Goal: Task Accomplishment & Management: Use online tool/utility

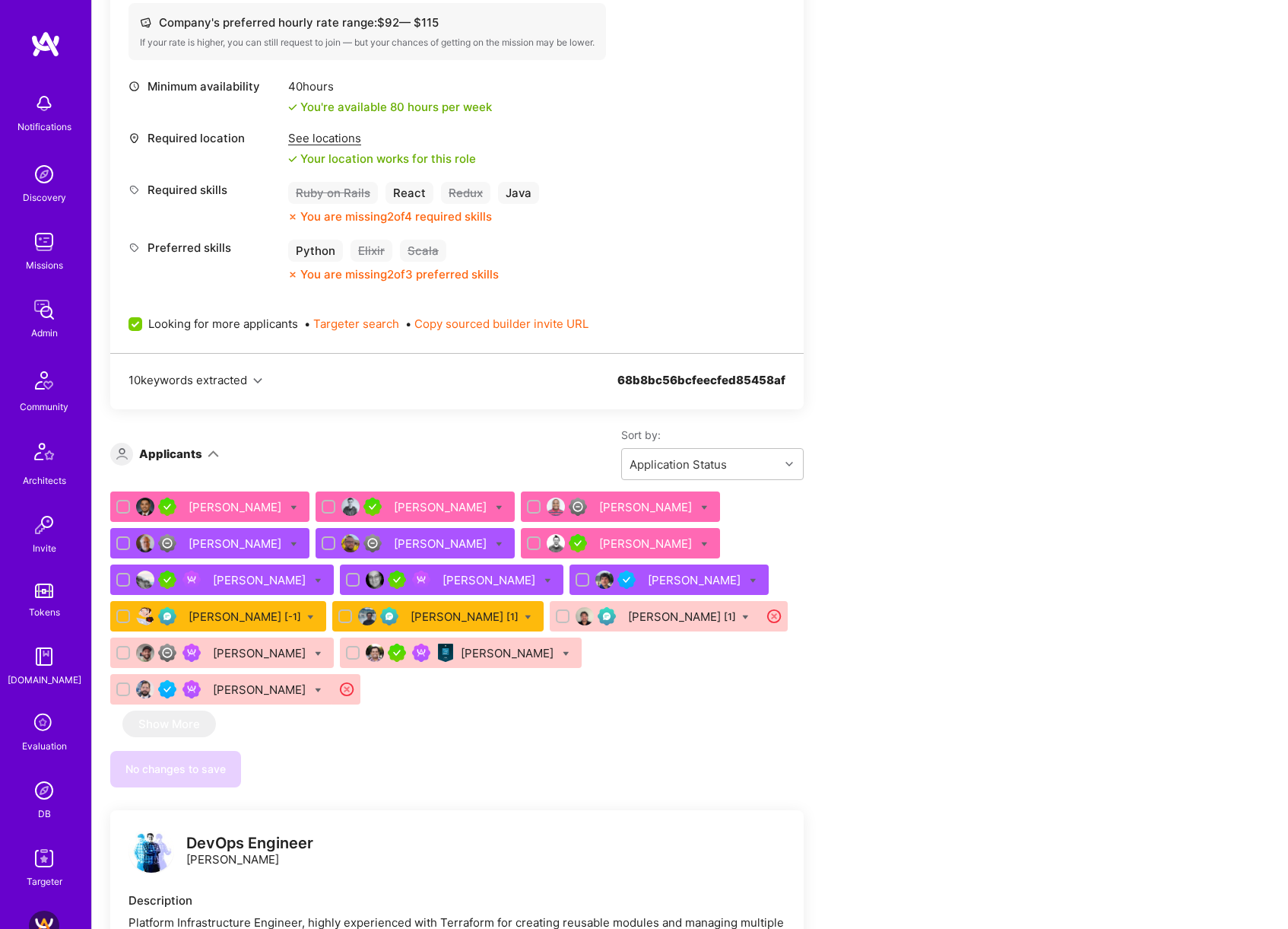
scroll to position [1003, 0]
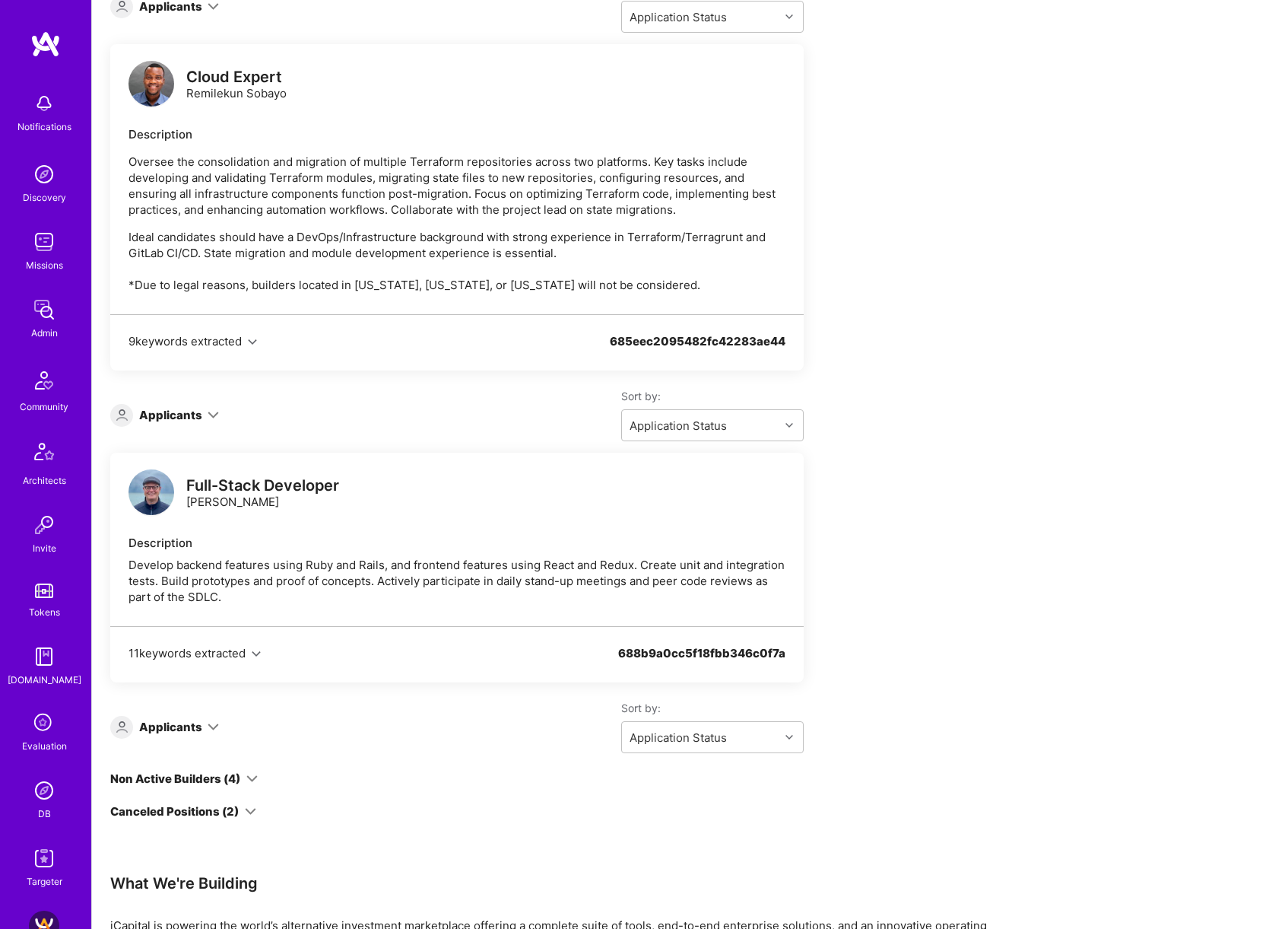
scroll to position [4732, 0]
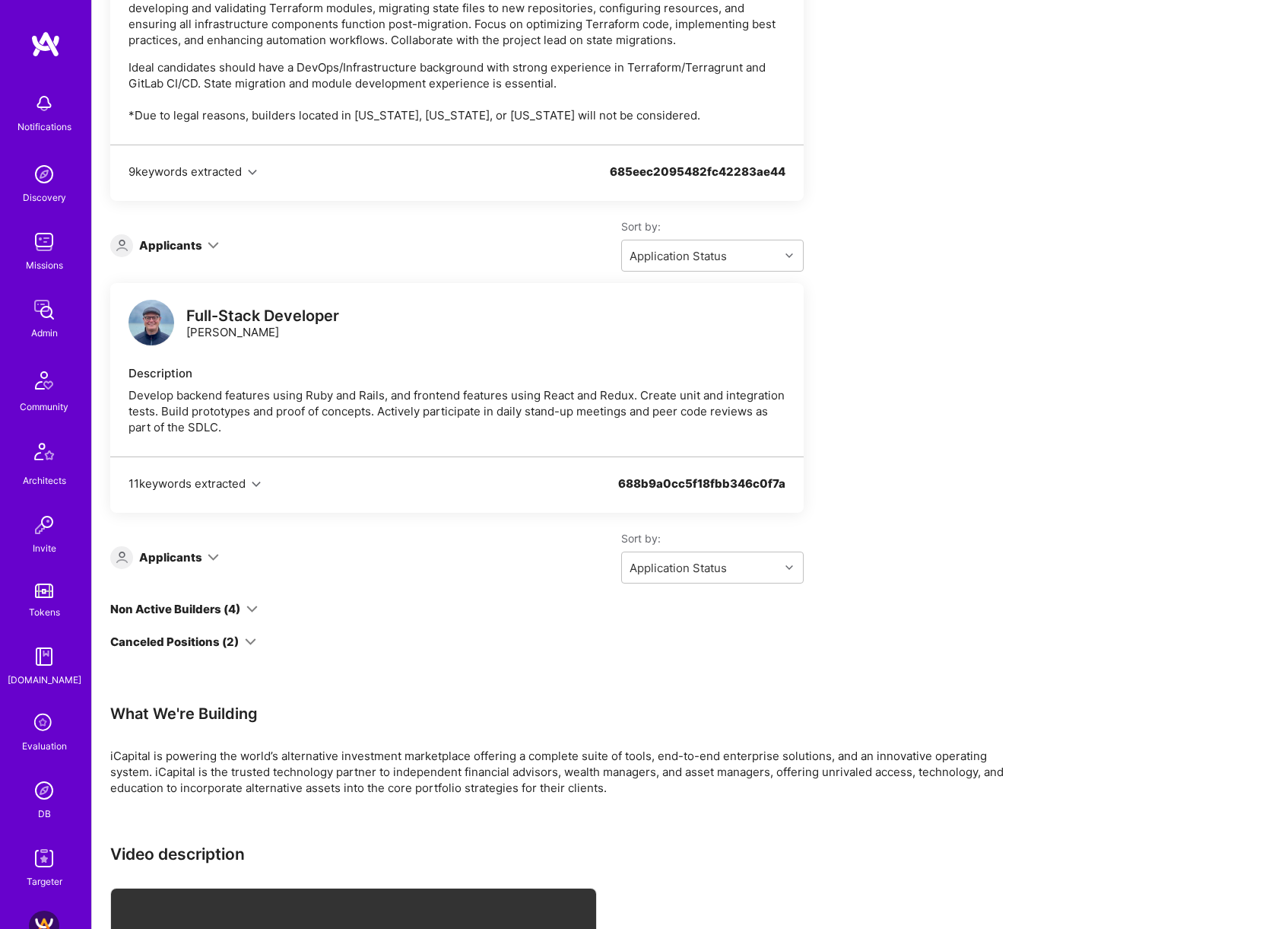
click at [252, 604] on icon at bounding box center [252, 609] width 12 height 12
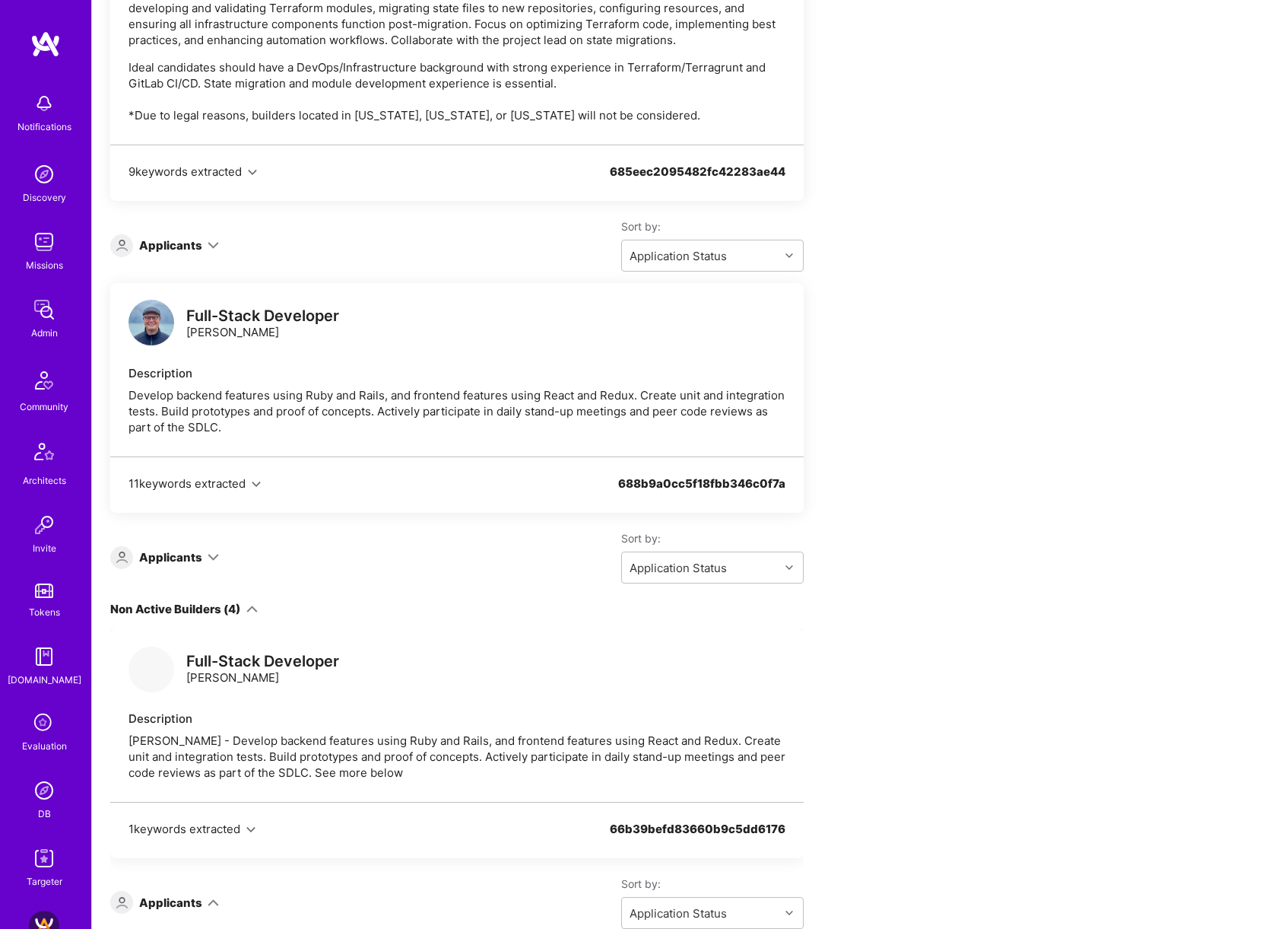
scroll to position [830, 0]
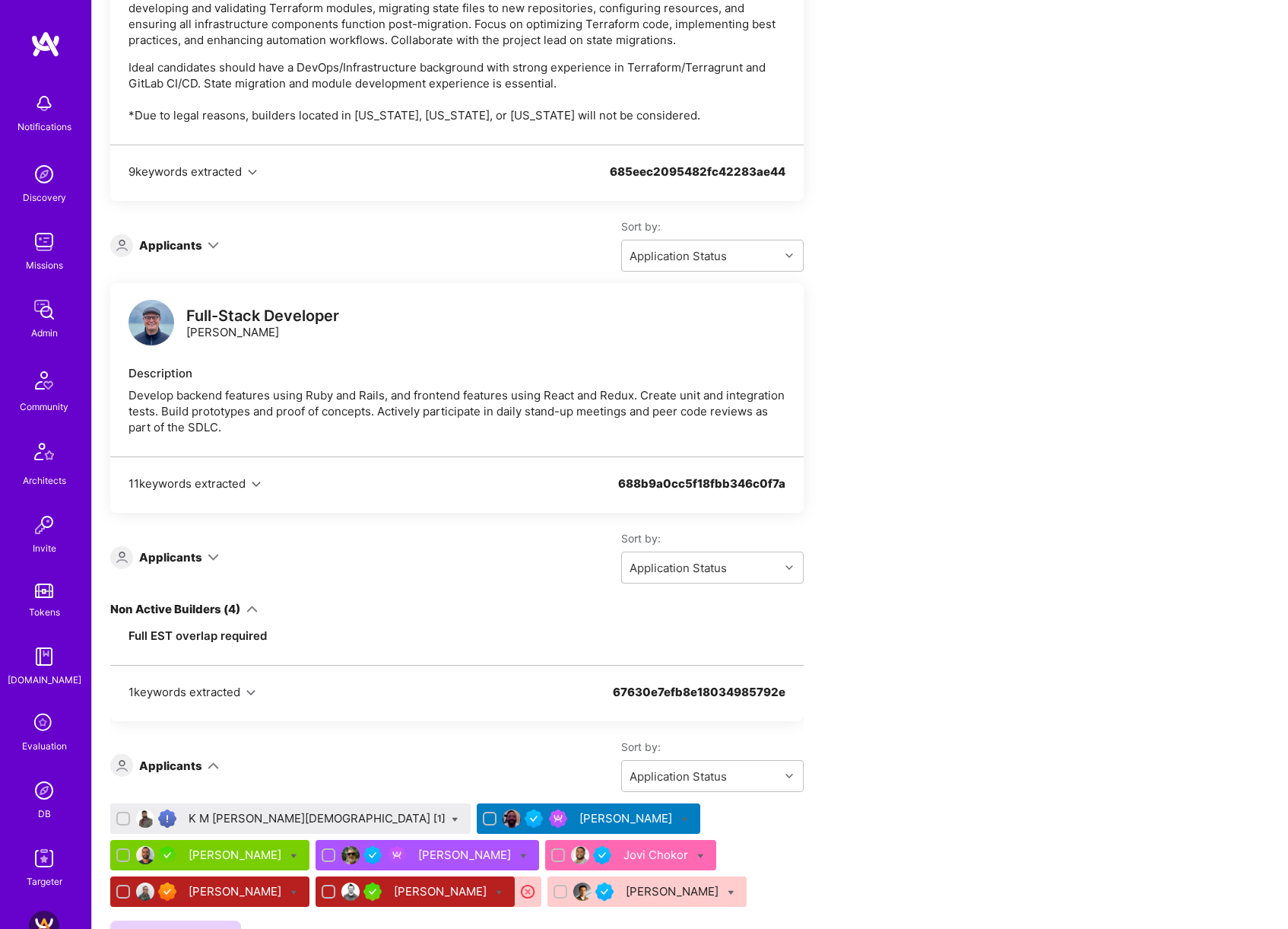
click at [285, 847] on div "[PERSON_NAME]" at bounding box center [237, 855] width 96 height 16
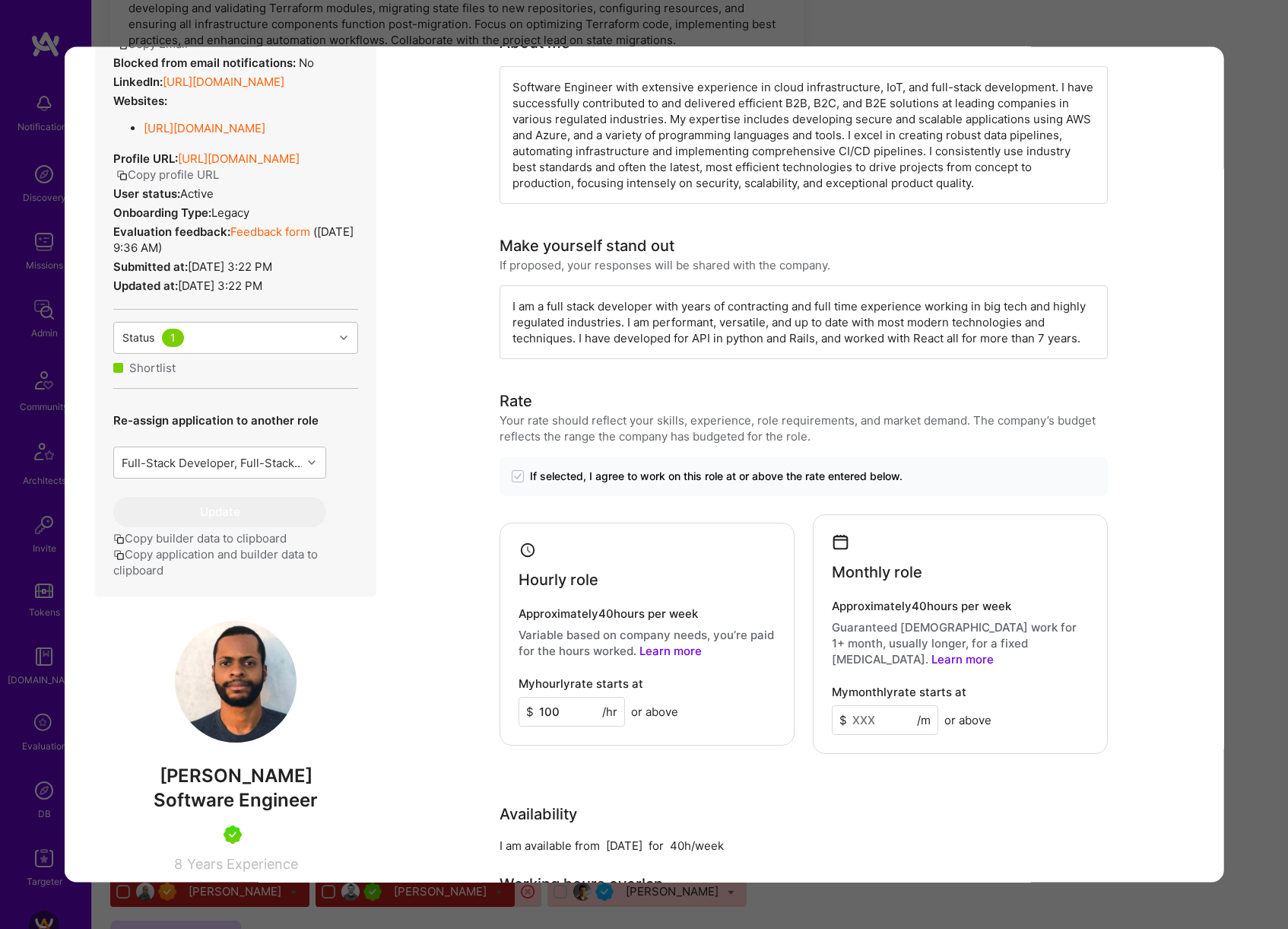
scroll to position [277, 0]
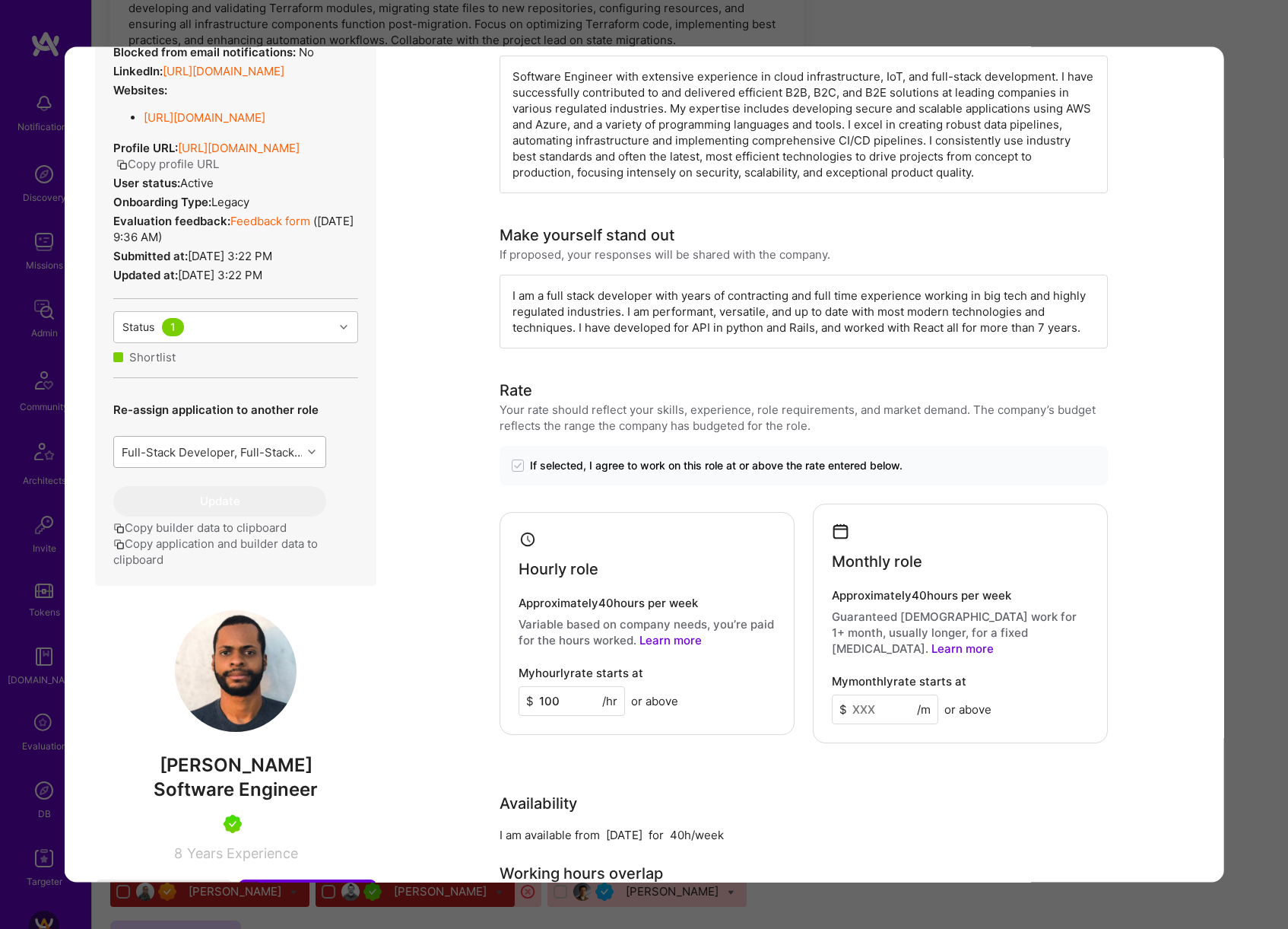
click at [292, 459] on div "Full-Stack Developer, Full-Stack Developer" at bounding box center [211, 452] width 182 height 16
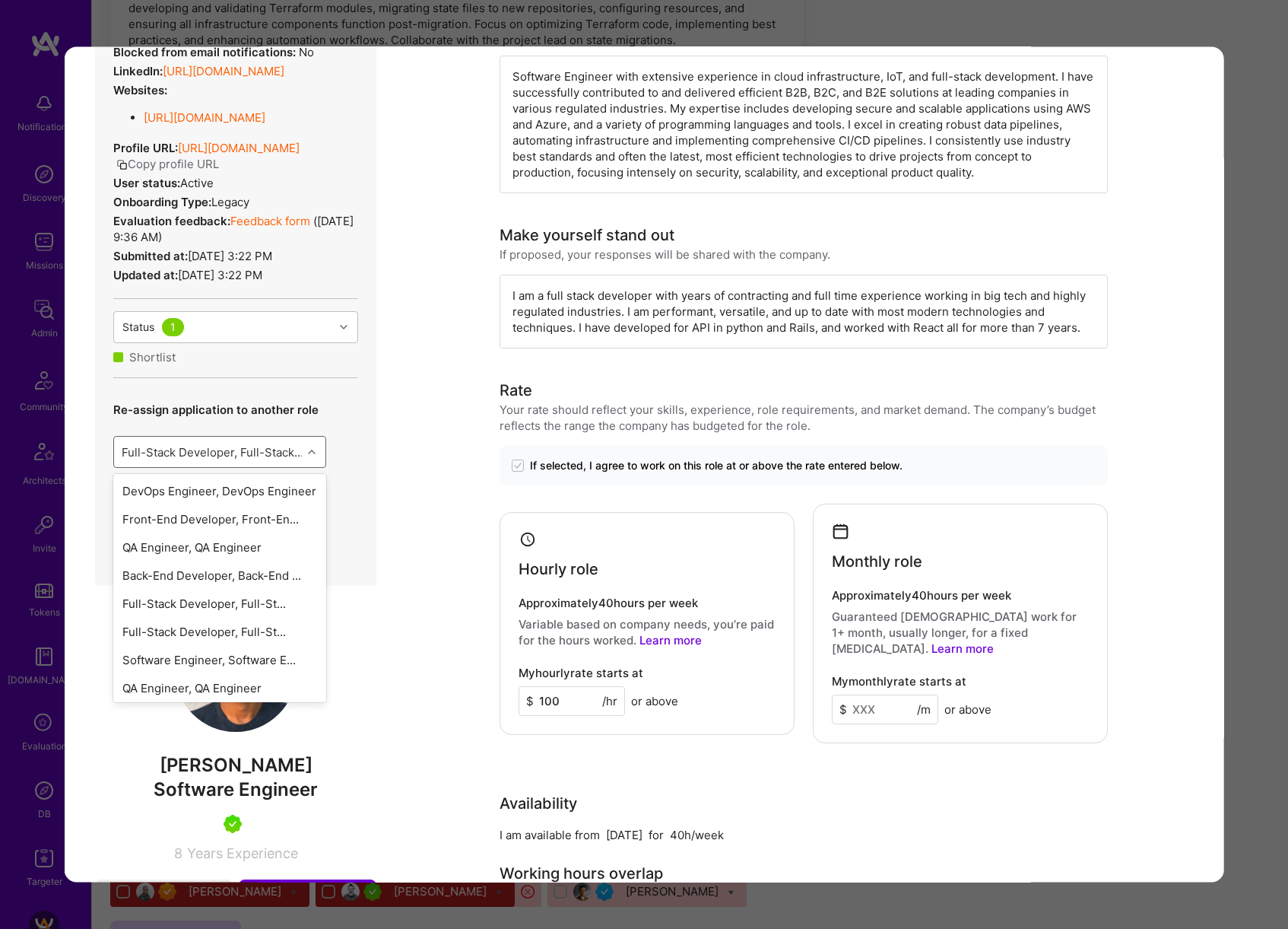
scroll to position [160, 0]
click at [258, 699] on div "Full-Stack Developer, Develop..." at bounding box center [219, 684] width 213 height 28
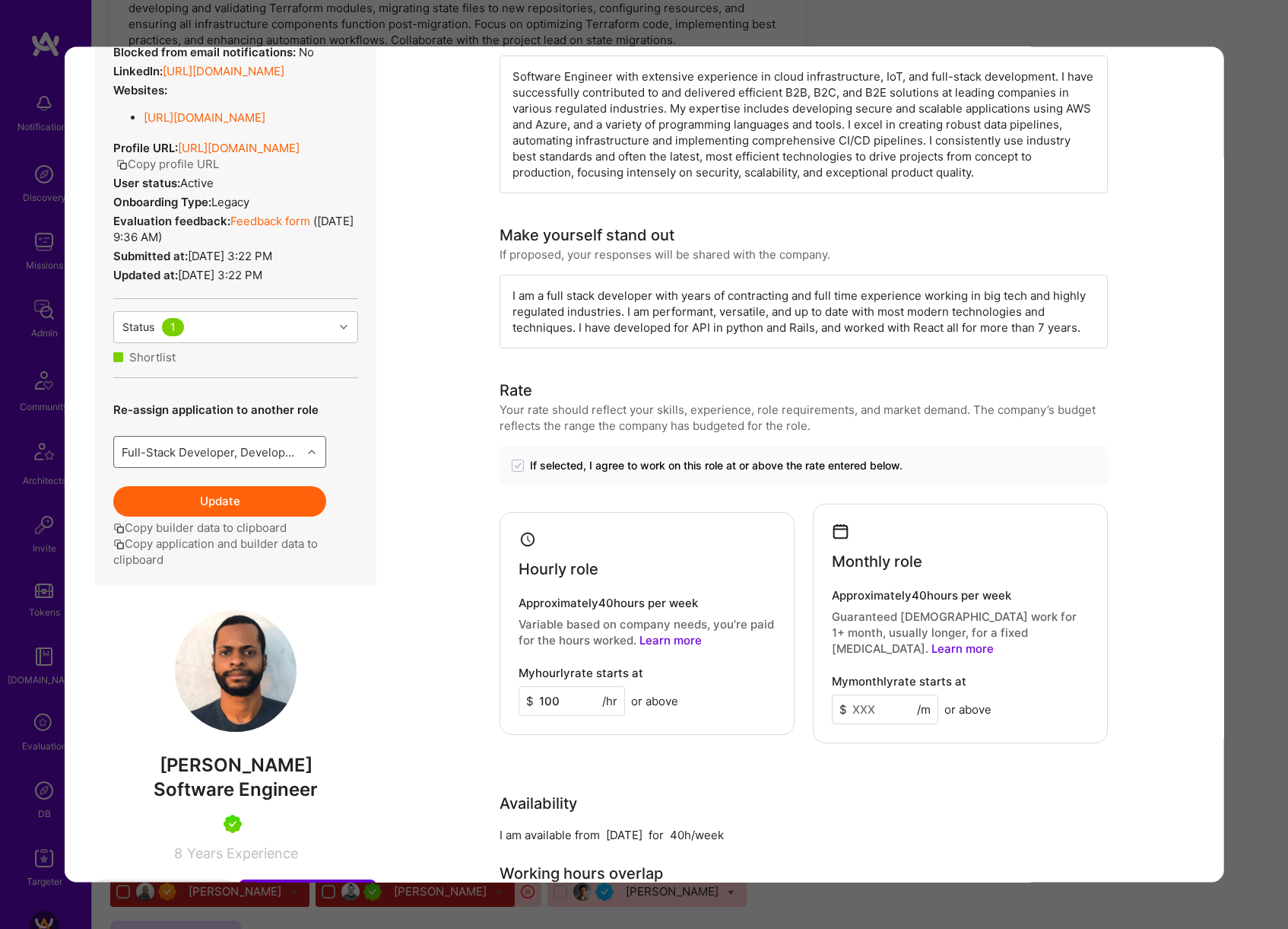
click at [262, 516] on button "Update" at bounding box center [219, 501] width 213 height 31
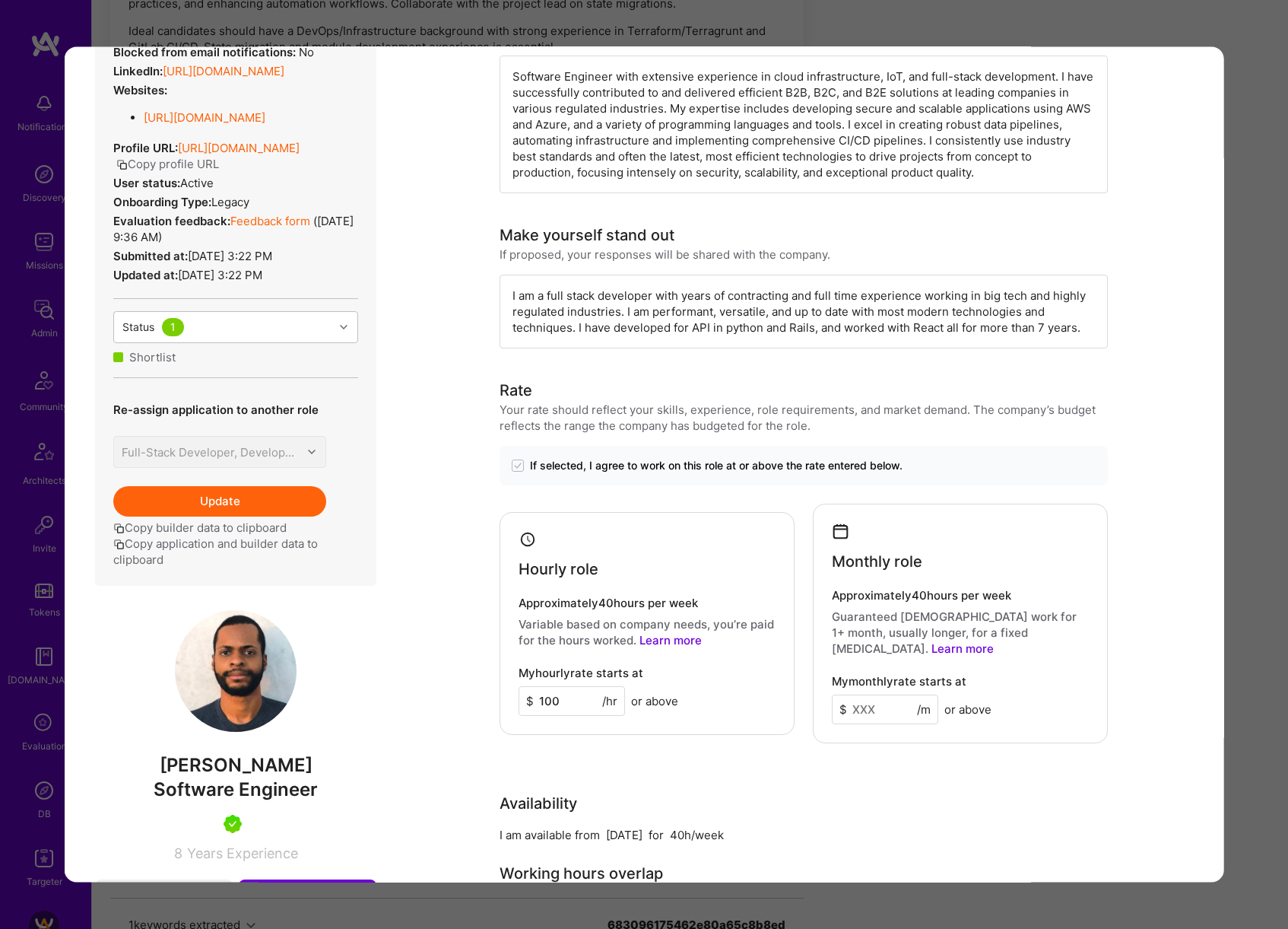
scroll to position [407, 0]
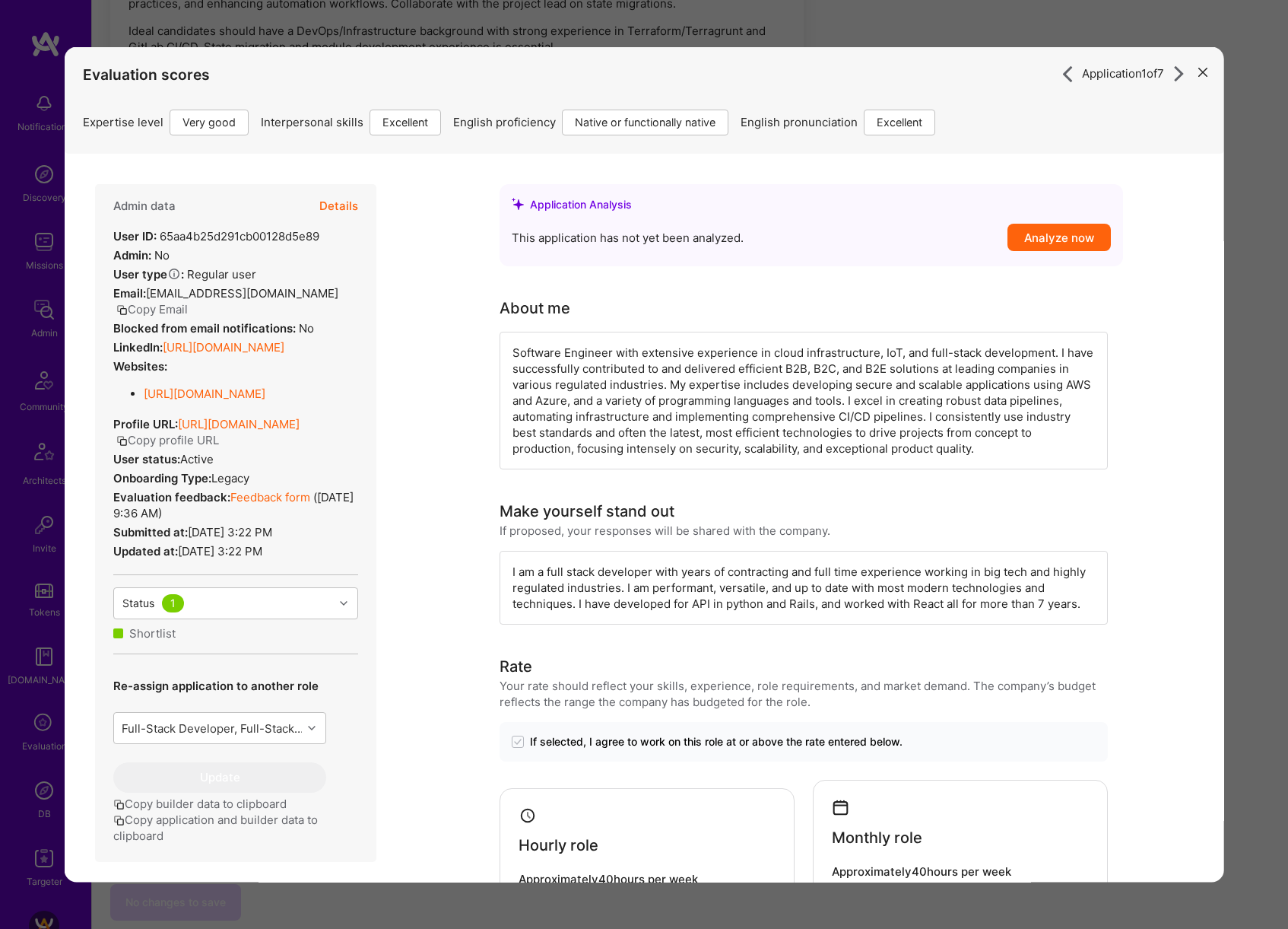
click at [1271, 523] on div "Application 1 of 7 Evaluation scores Expertise level Very good Interpersonal sk…" at bounding box center [644, 464] width 1288 height 929
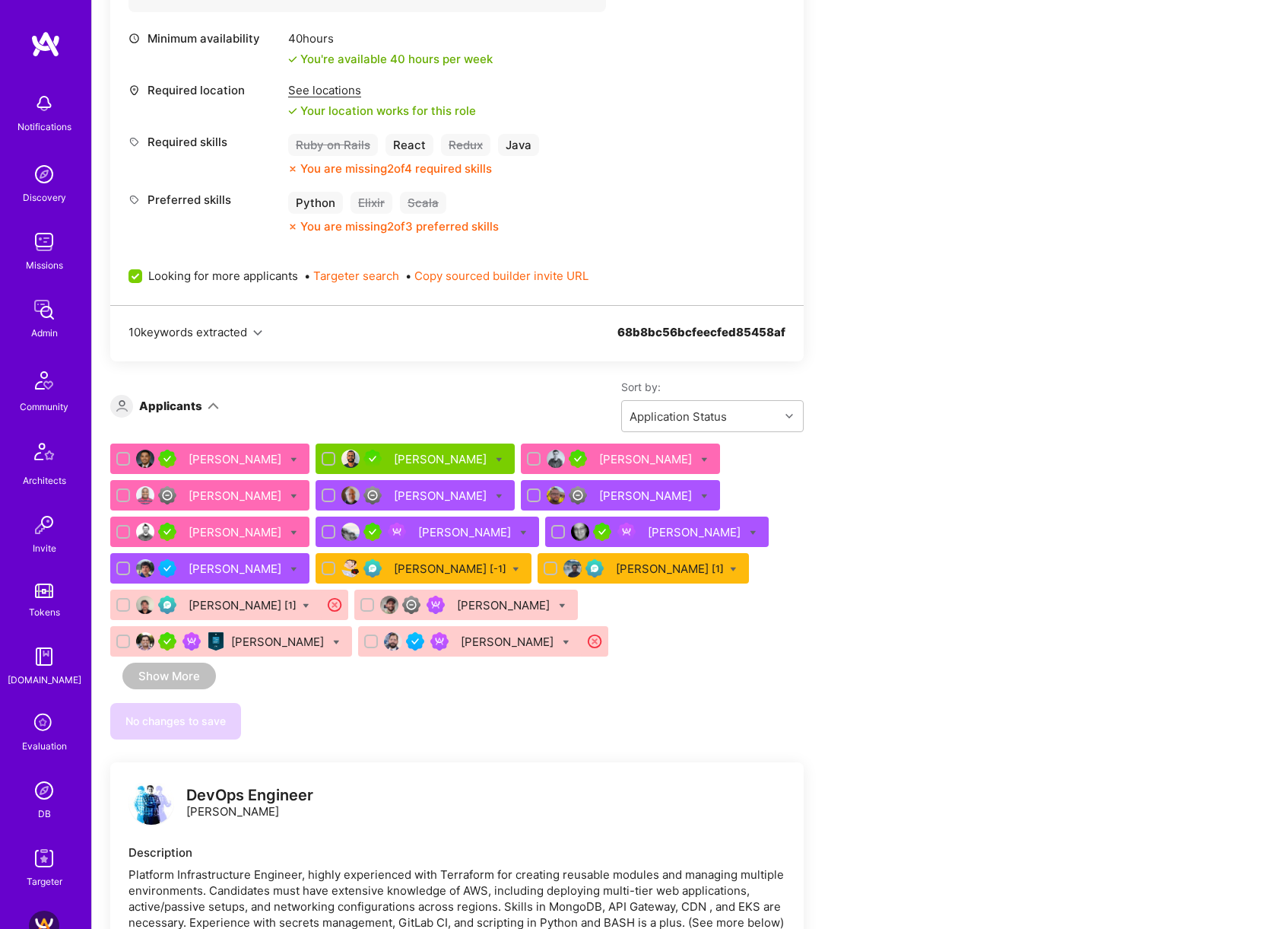
scroll to position [683, 0]
click at [443, 454] on div "[PERSON_NAME]" at bounding box center [442, 459] width 96 height 16
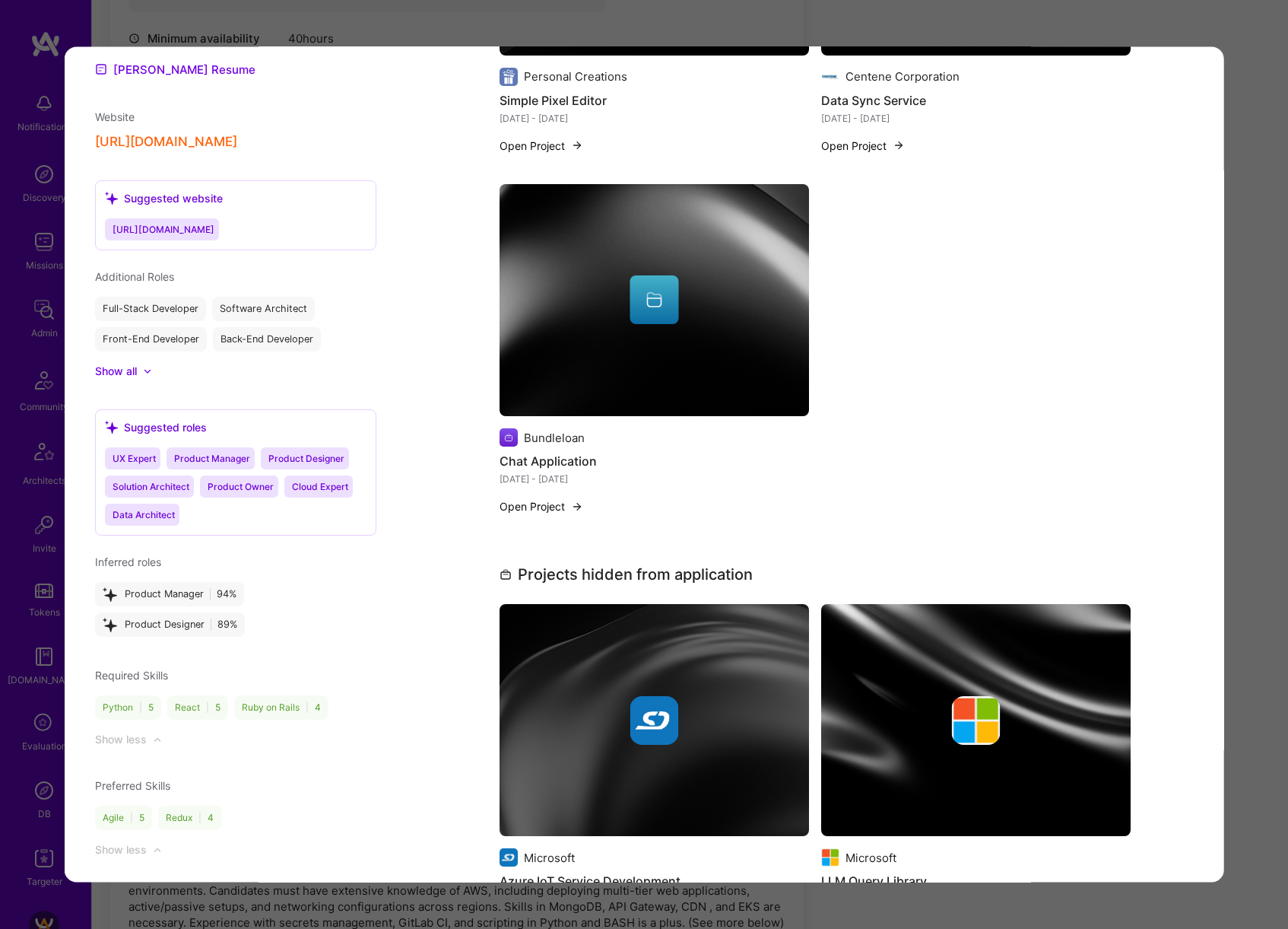
scroll to position [1433, 0]
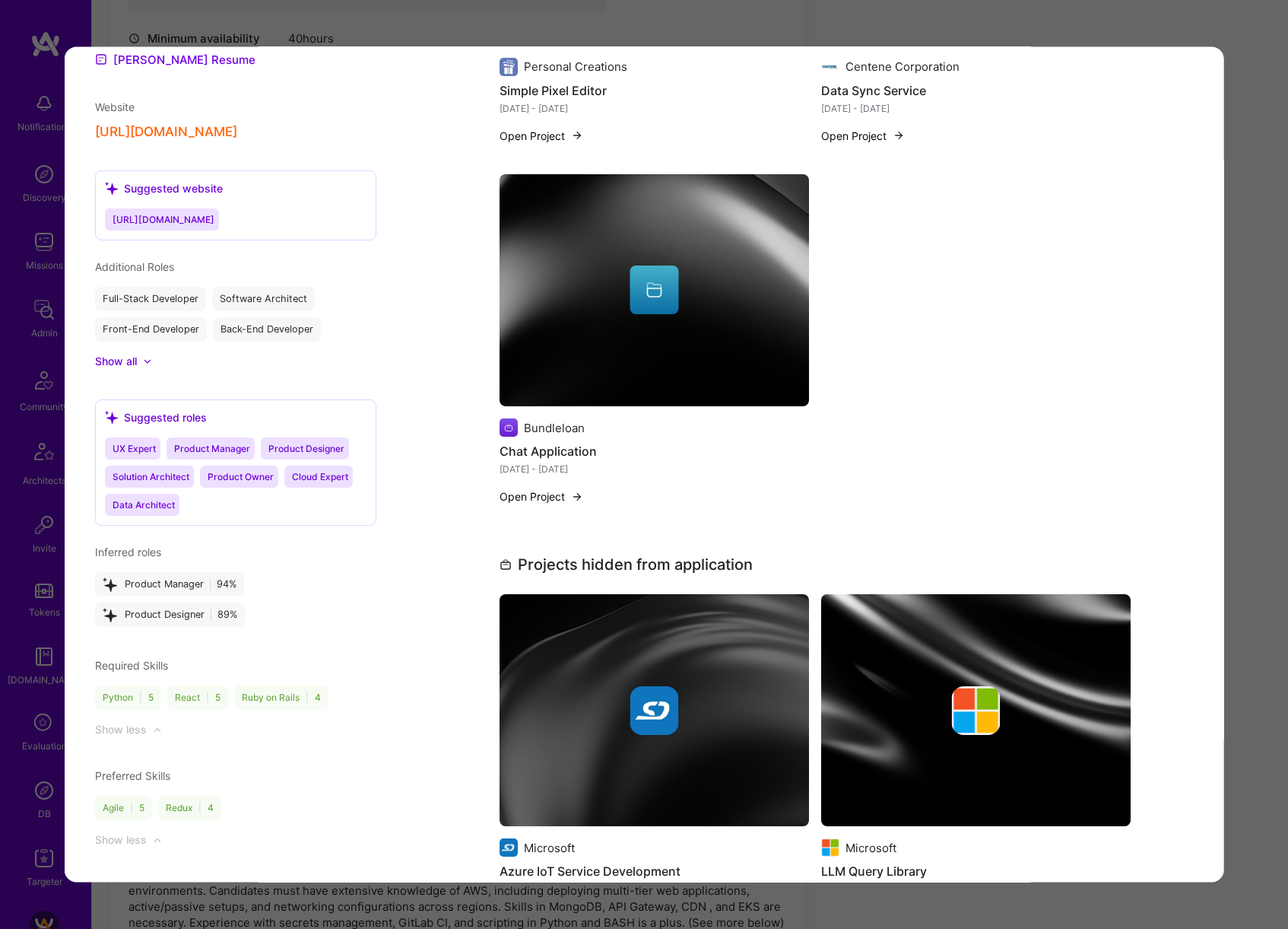
click at [1235, 488] on div "Application 1 of 7 Evaluation scores Expertise level Very good Interpersonal sk…" at bounding box center [644, 464] width 1288 height 929
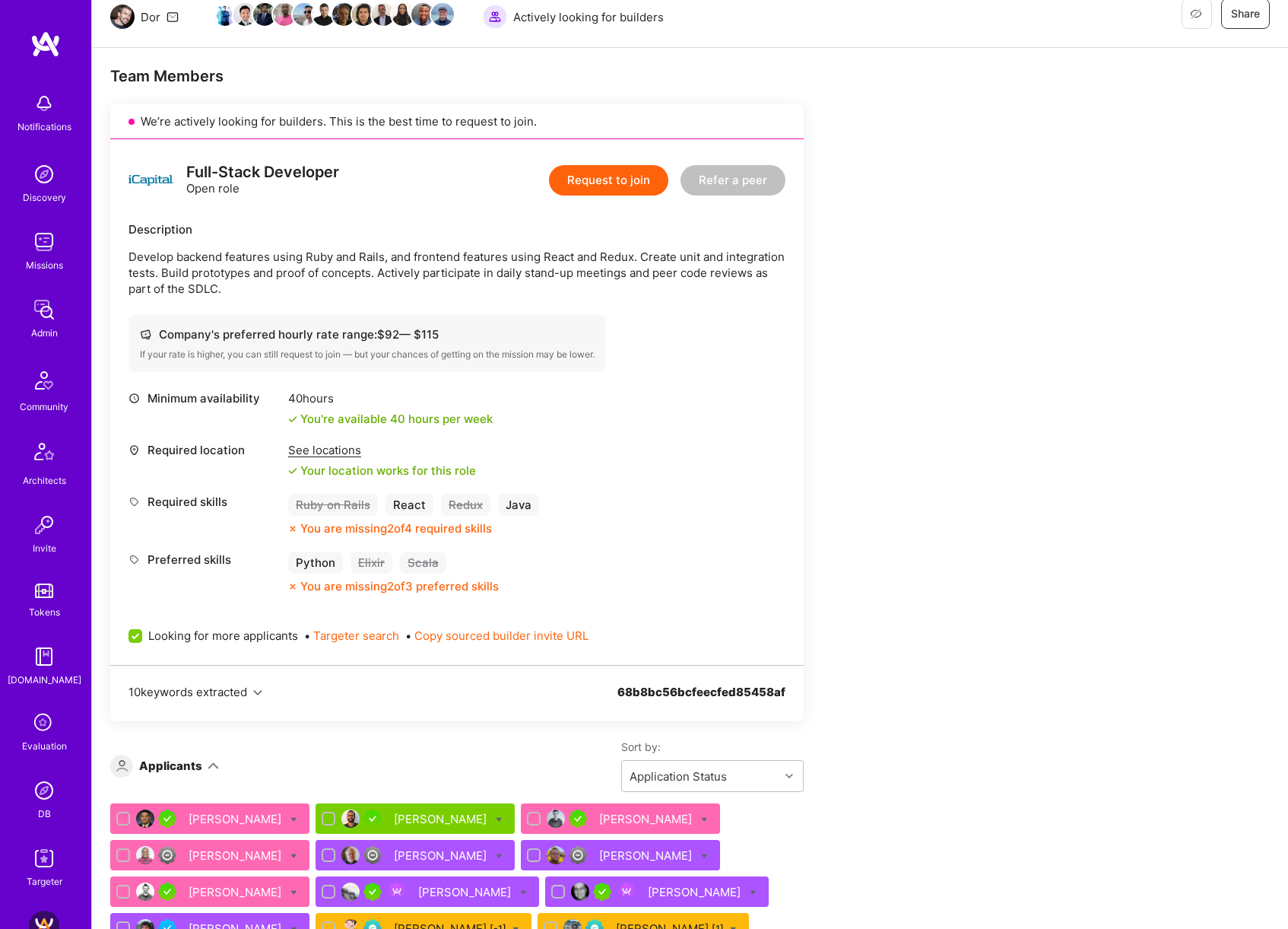
scroll to position [224, 0]
click at [430, 813] on div "[PERSON_NAME]" at bounding box center [442, 819] width 96 height 16
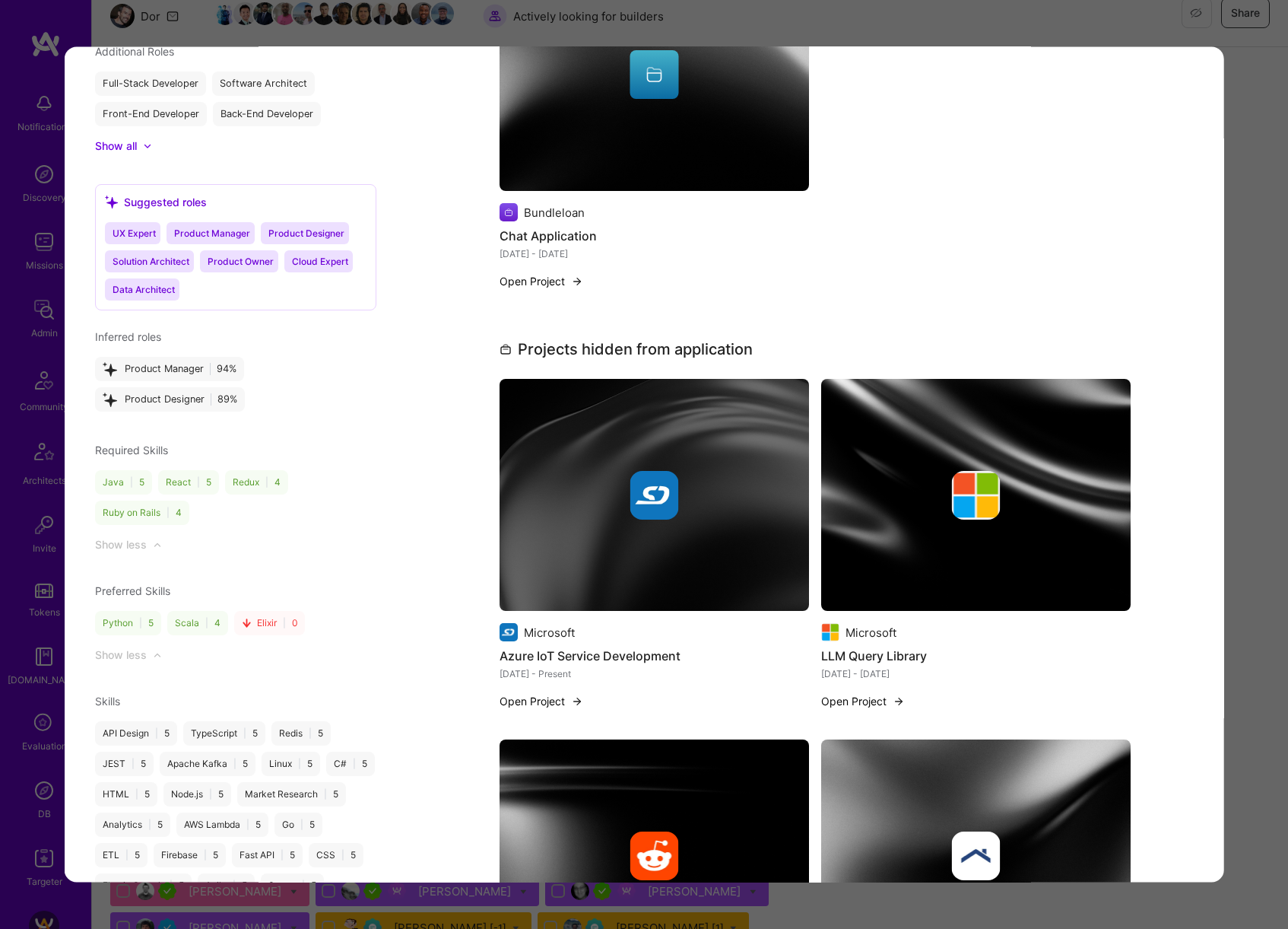
scroll to position [1659, 0]
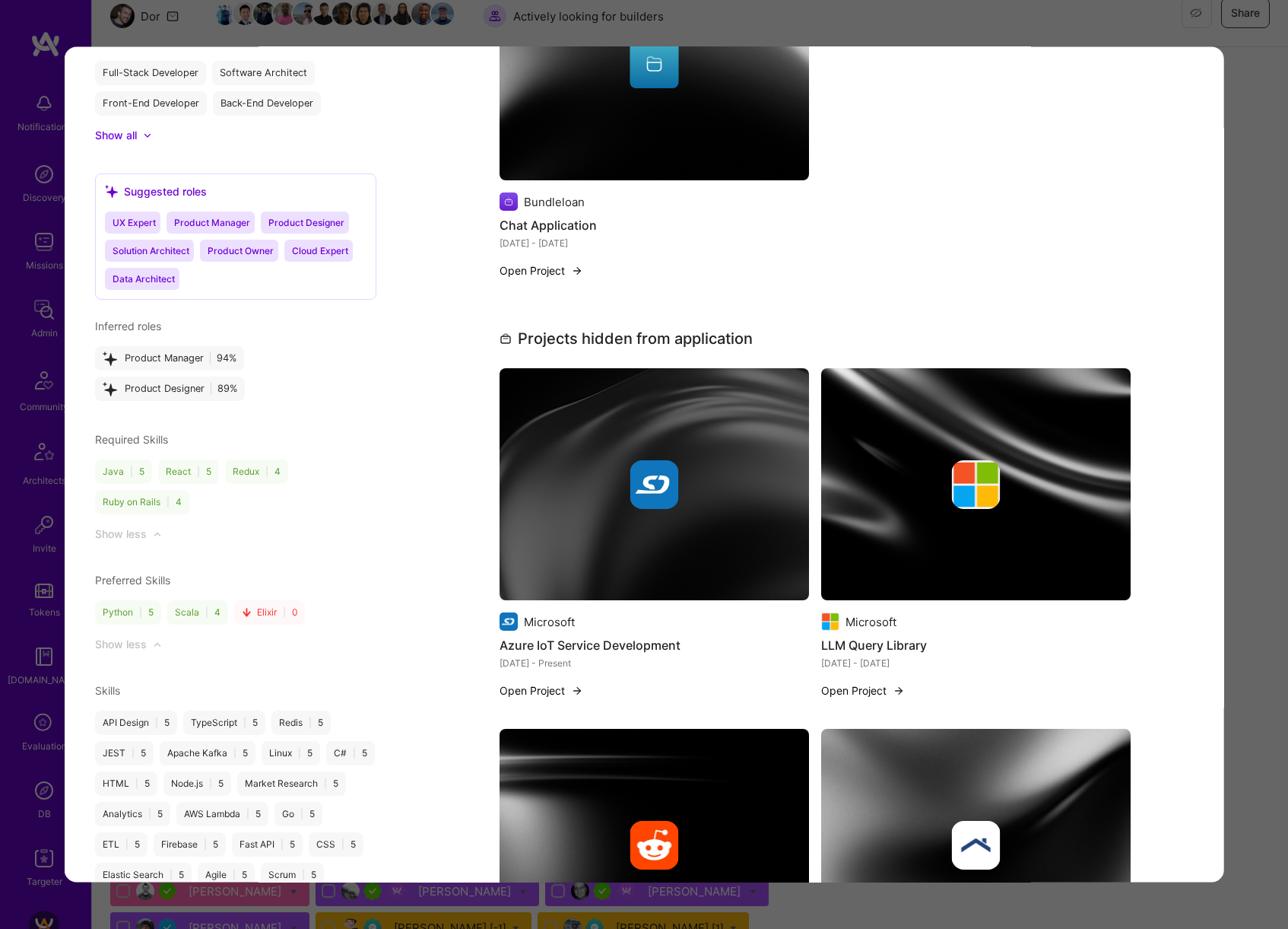
click at [1257, 474] on div "Application 2 of 16 Evaluation scores Expertise level Very good Interpersonal s…" at bounding box center [644, 464] width 1288 height 929
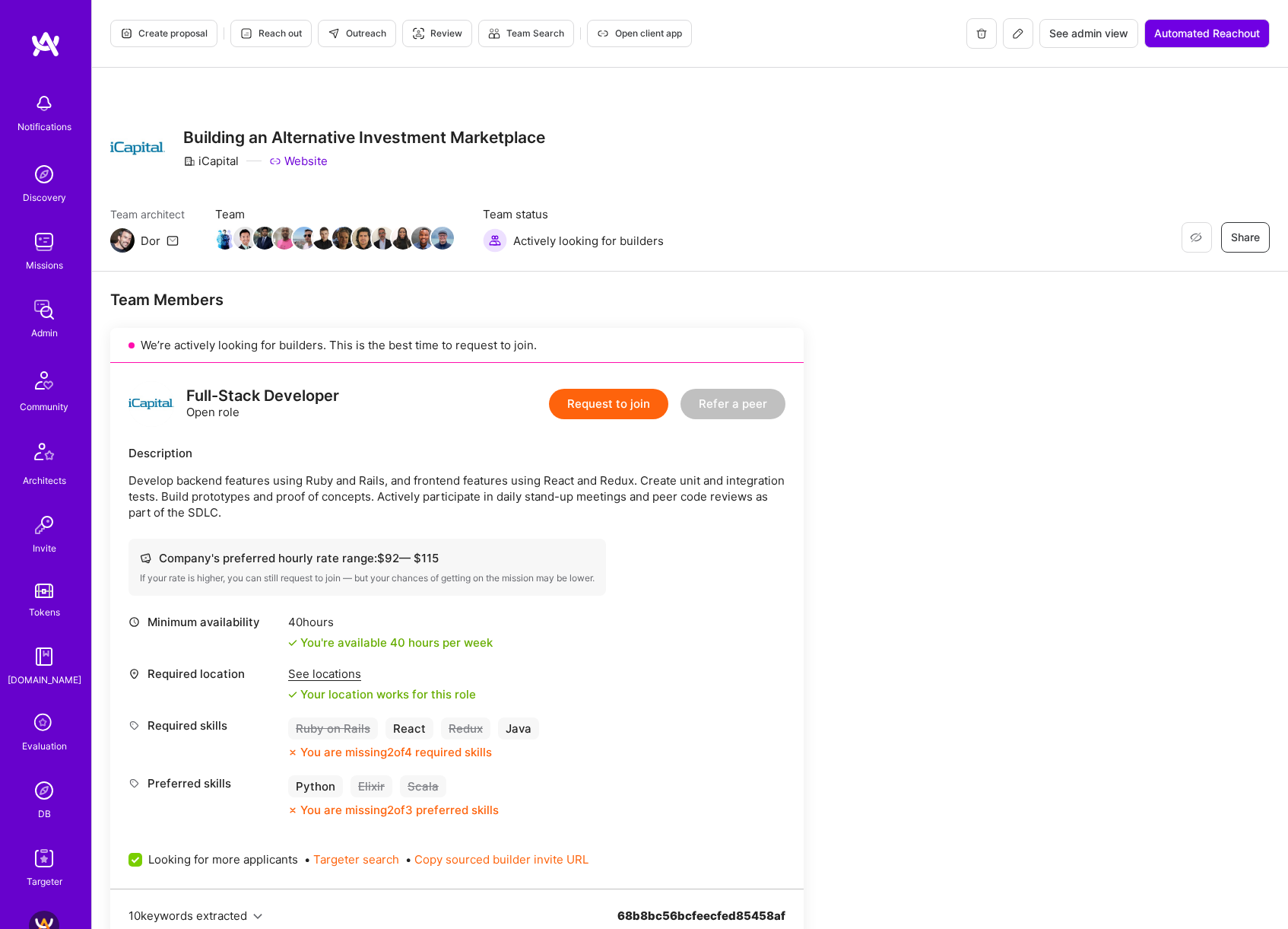
click at [377, 33] on span "Outreach" at bounding box center [357, 33] width 59 height 14
click at [186, 36] on span "Create proposal" at bounding box center [163, 33] width 88 height 14
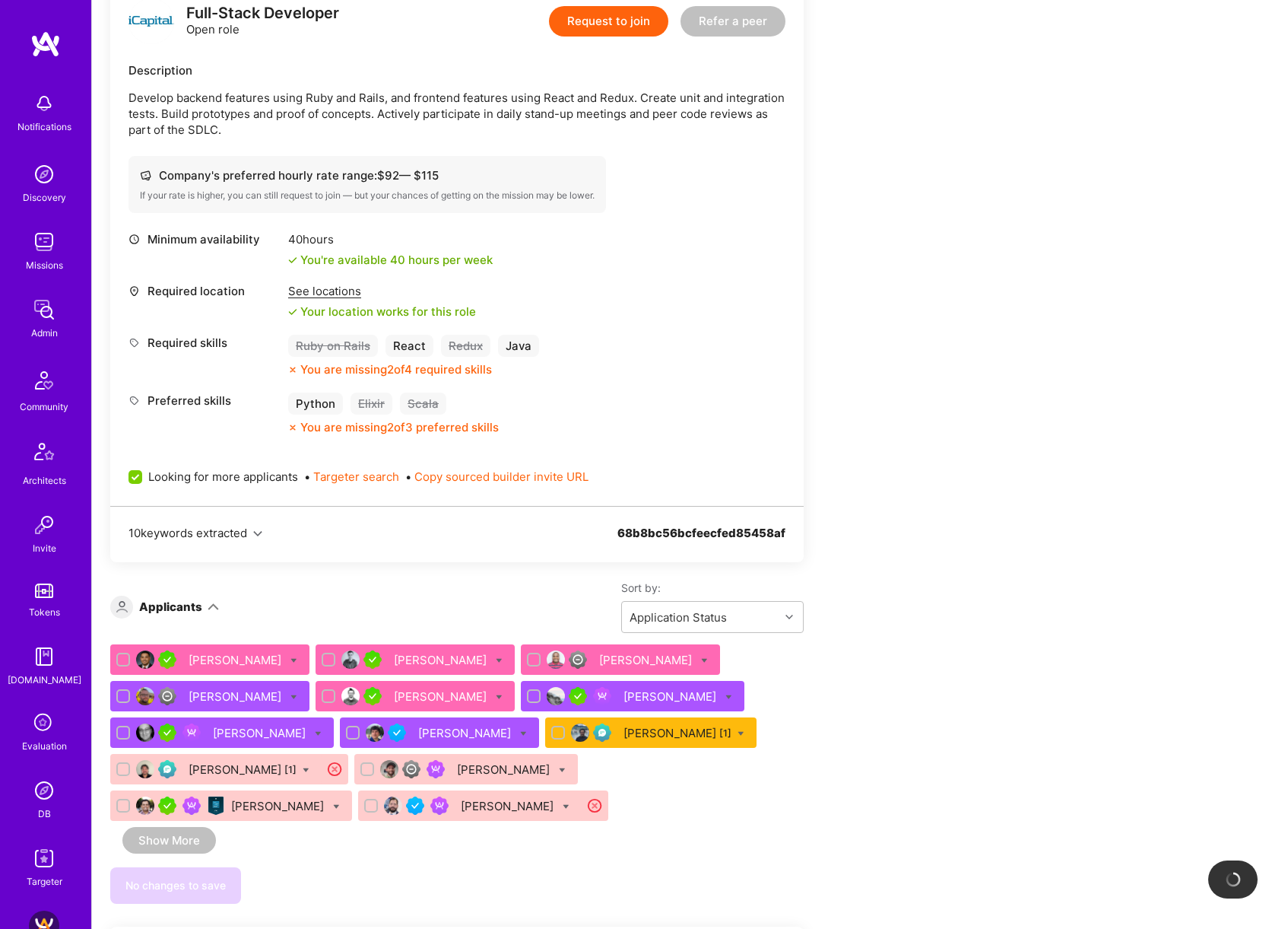
scroll to position [461, 0]
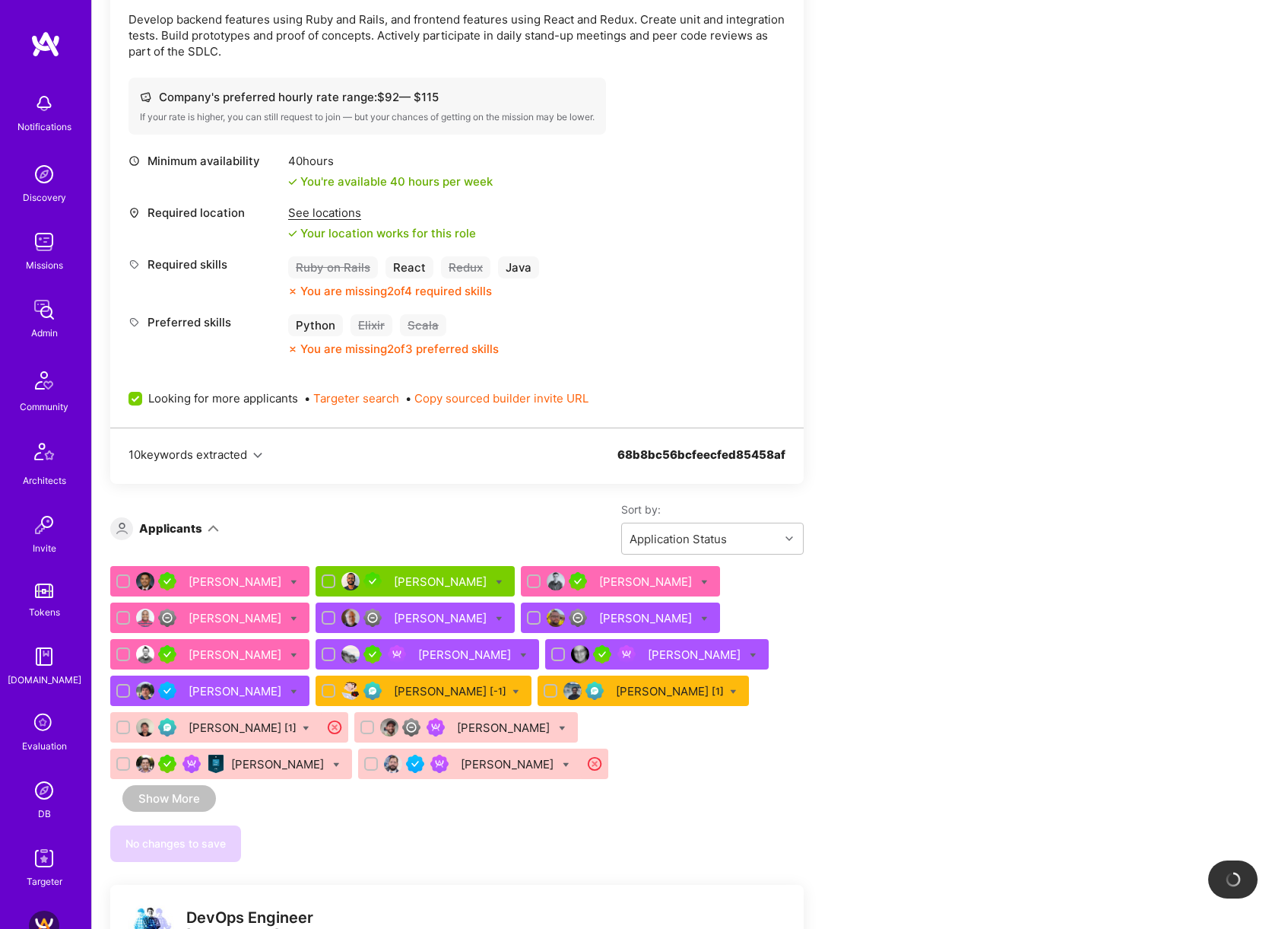
click at [435, 579] on div "[PERSON_NAME]" at bounding box center [442, 582] width 96 height 16
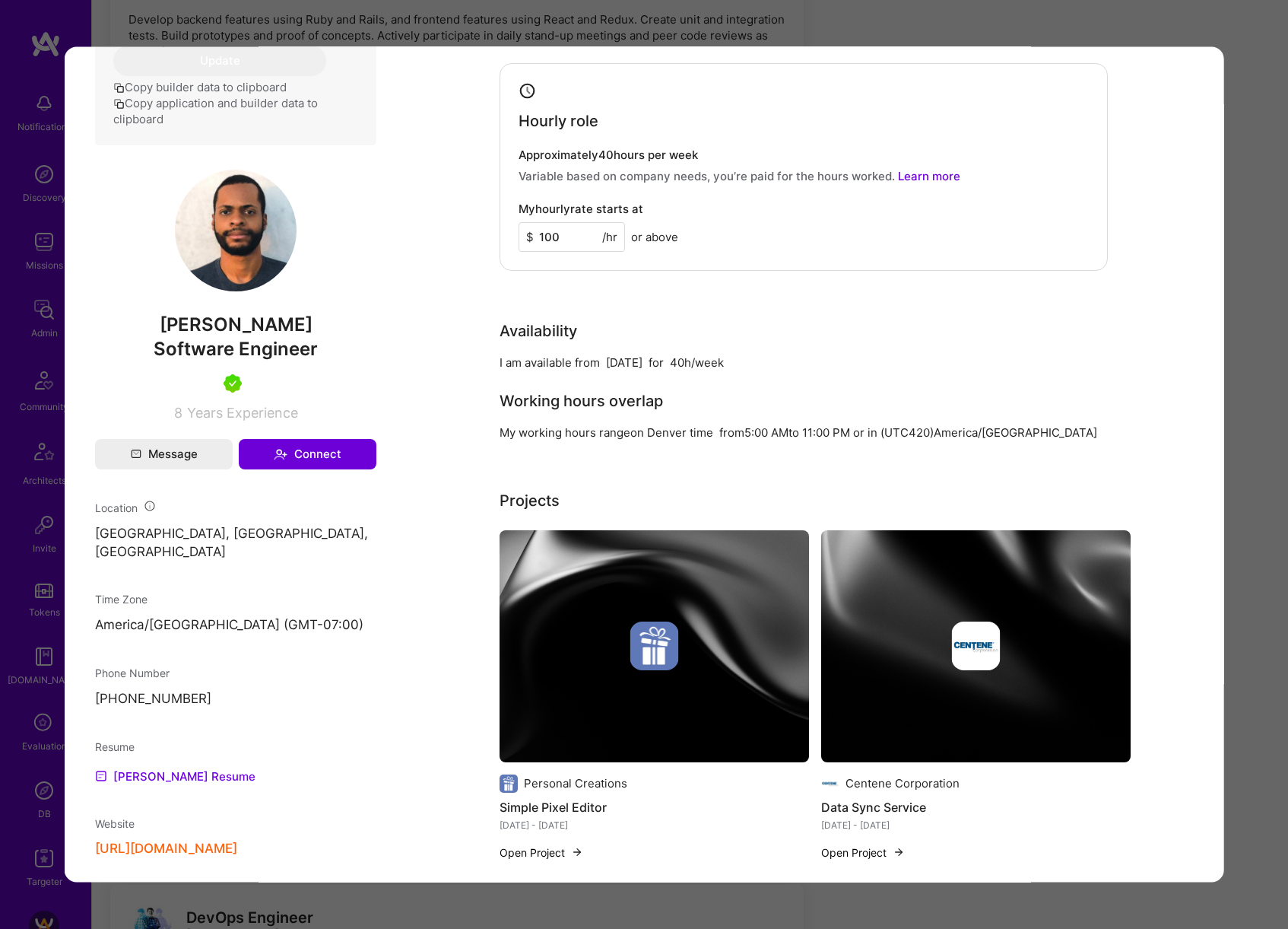
scroll to position [1061, 0]
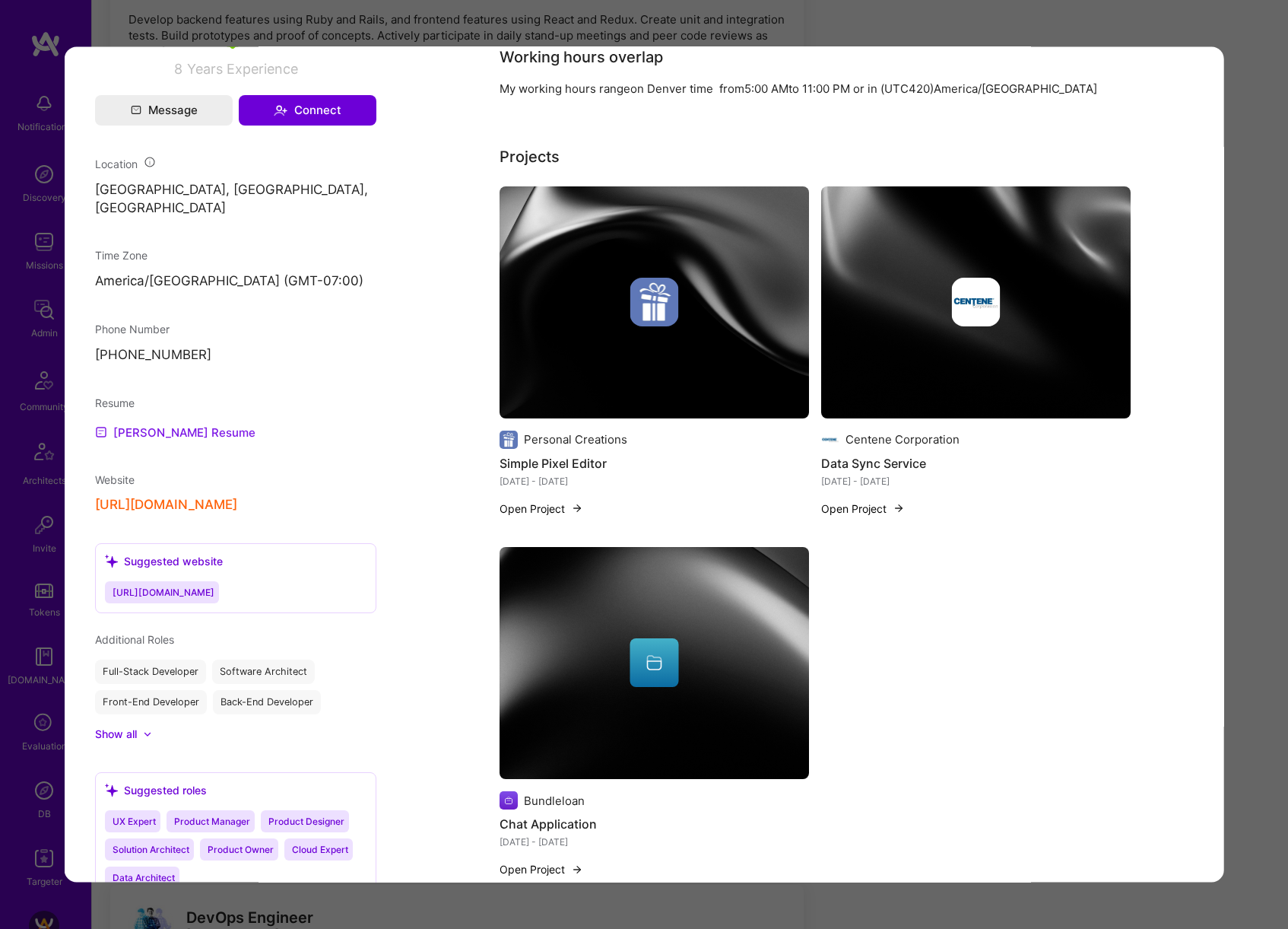
click at [181, 436] on link "[PERSON_NAME] Resume" at bounding box center [175, 431] width 161 height 18
click at [592, 29] on div "Application 2 of 16 Evaluation scores Expertise level Very good Interpersonal s…" at bounding box center [644, 464] width 1288 height 929
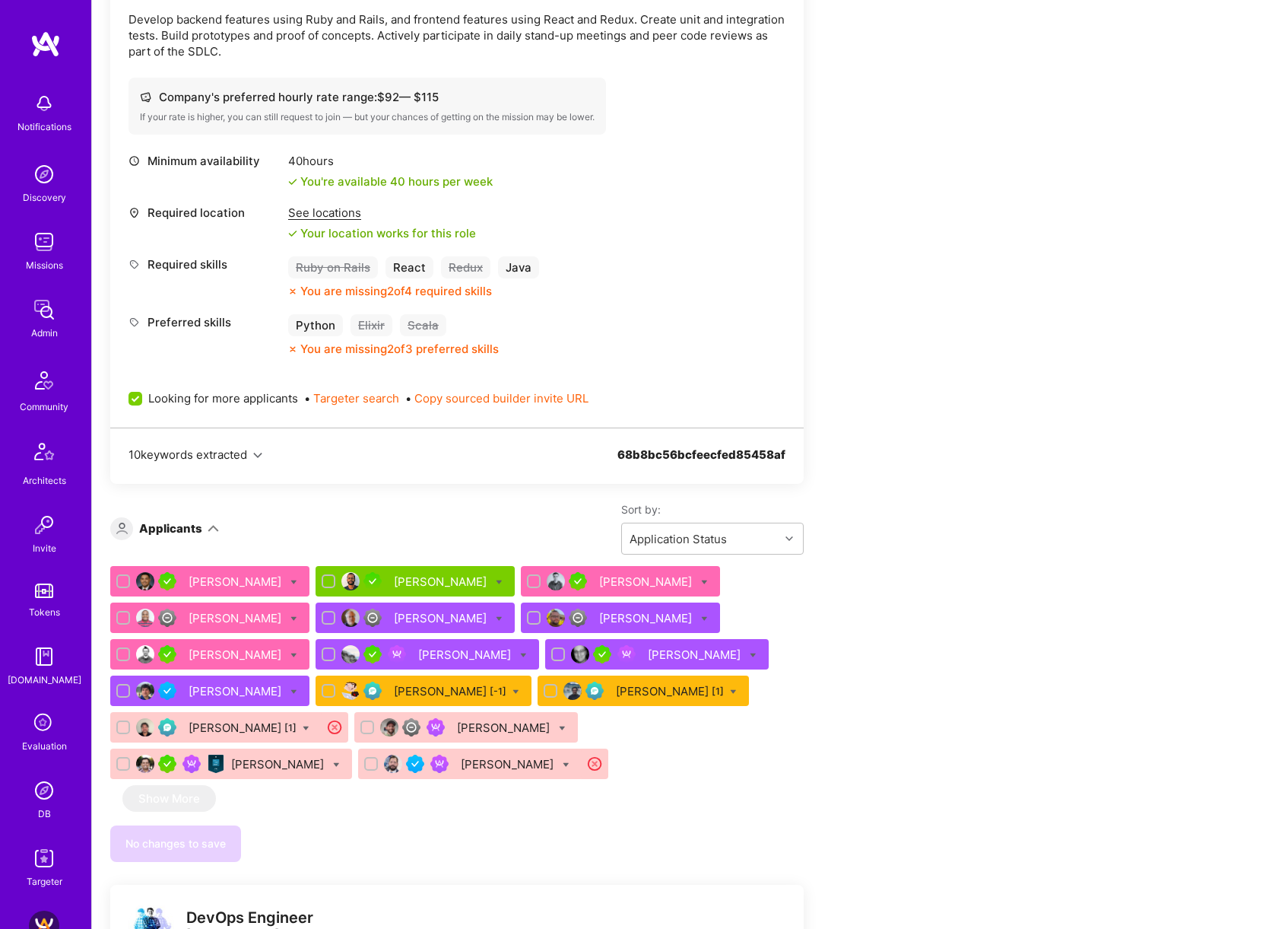
click at [479, 585] on div "[PERSON_NAME]" at bounding box center [442, 582] width 96 height 16
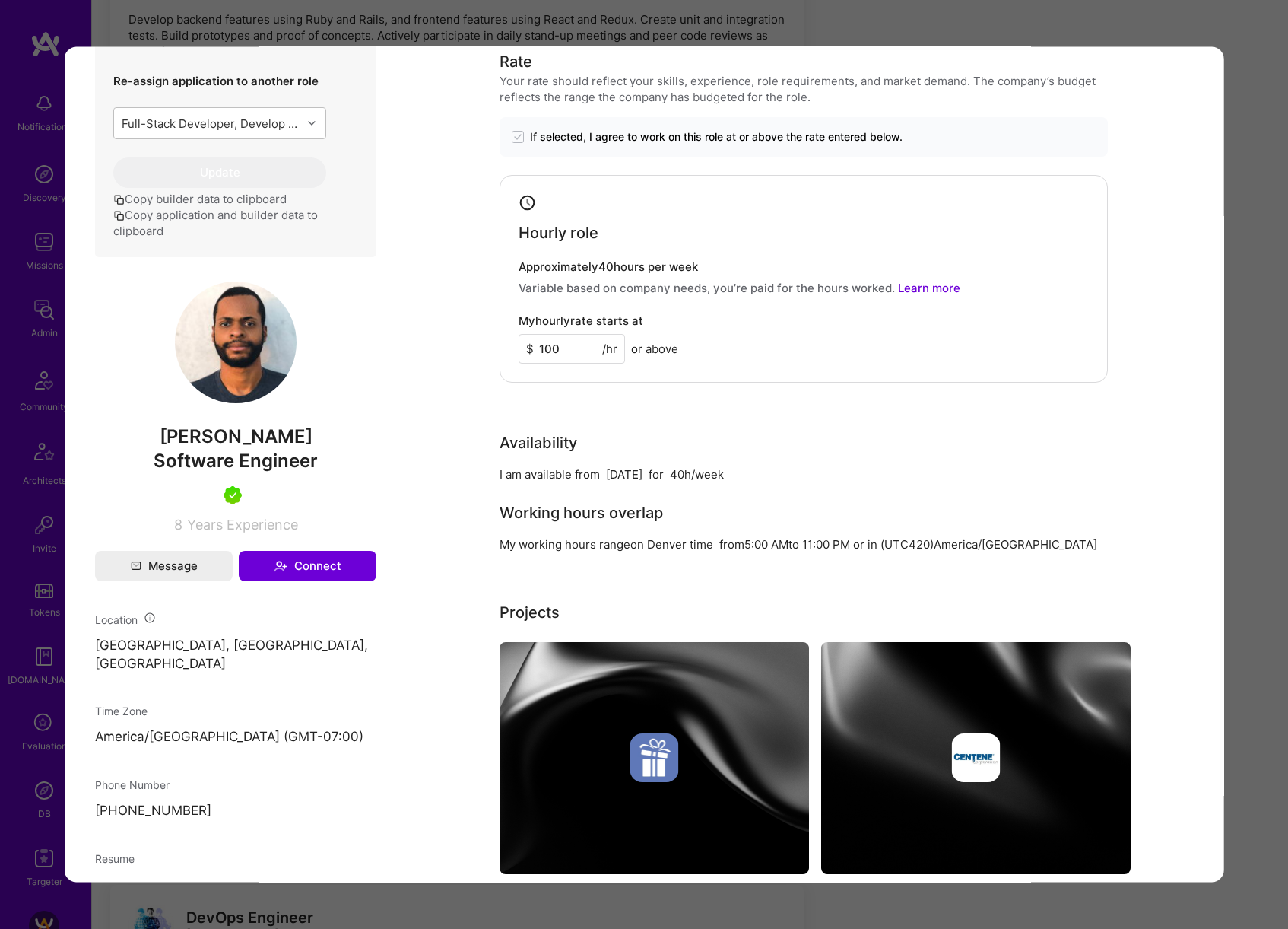
scroll to position [729, 0]
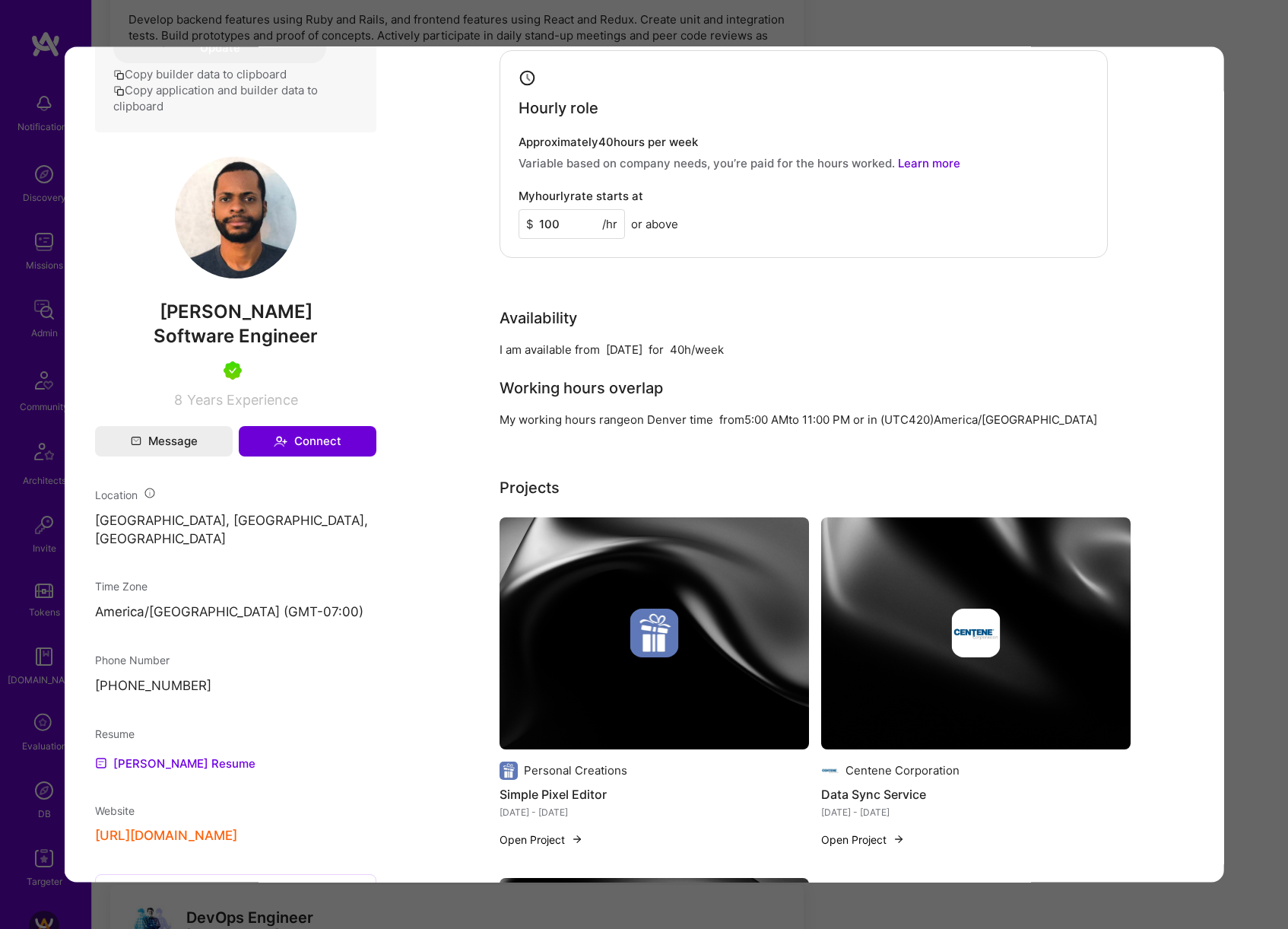
click at [1075, 14] on div "Application 2 of 16 Evaluation scores Expertise level Very good Interpersonal s…" at bounding box center [644, 464] width 1288 height 929
click at [1079, 19] on div "Application 2 of 16 Evaluation scores Expertise level Very good Interpersonal s…" at bounding box center [644, 464] width 1288 height 929
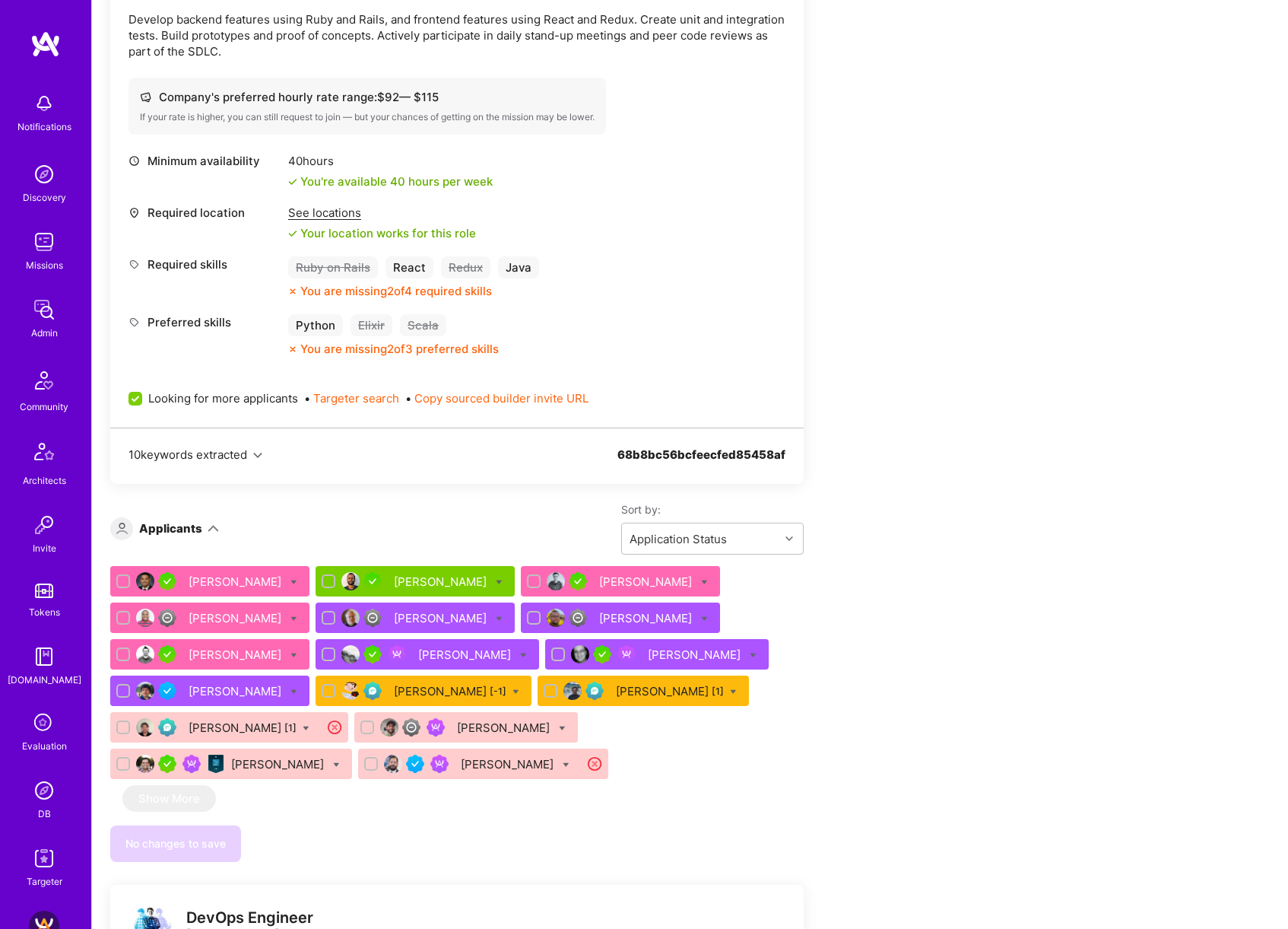
click at [416, 574] on div "[PERSON_NAME]" at bounding box center [442, 582] width 96 height 16
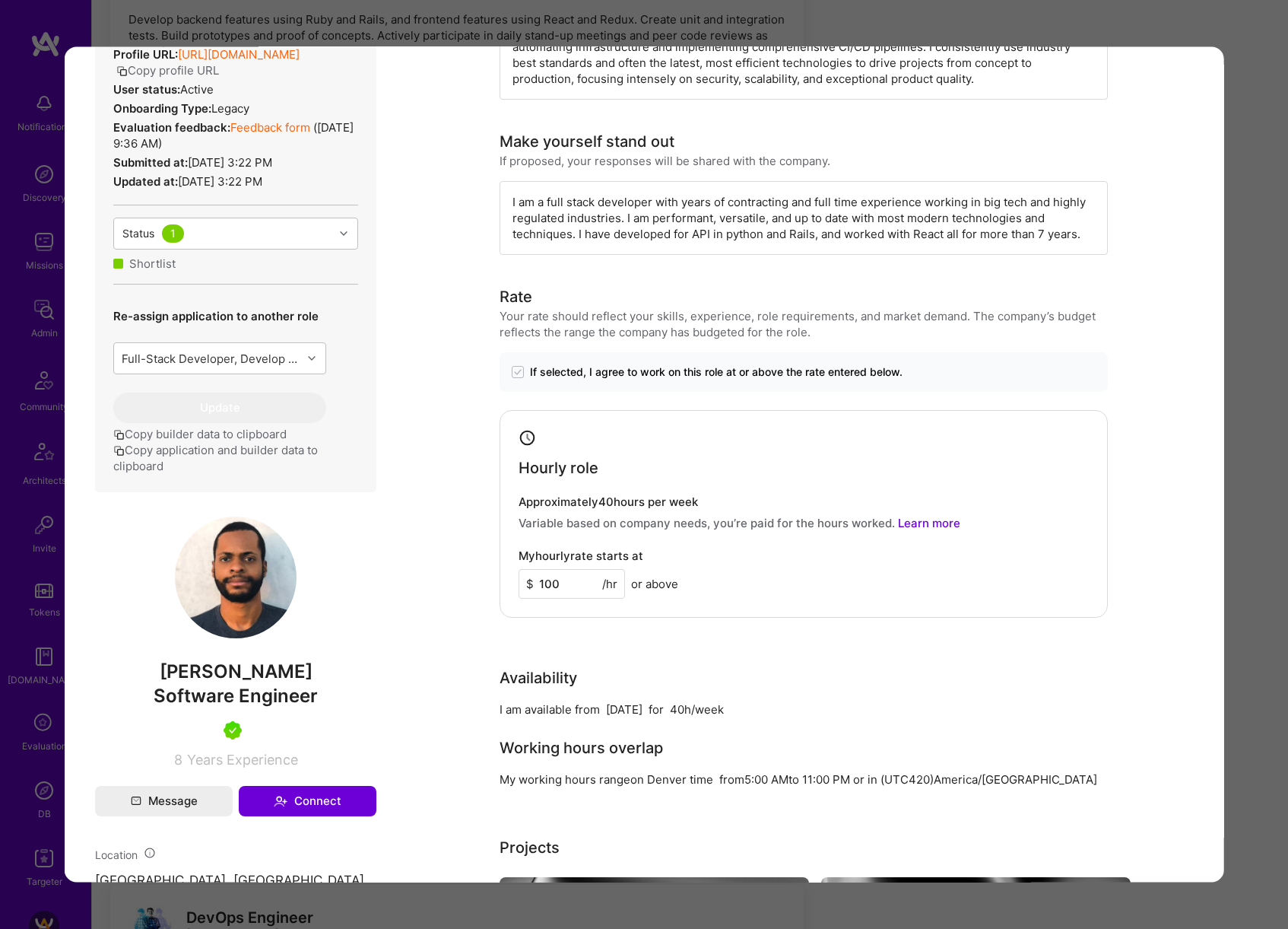
scroll to position [511, 0]
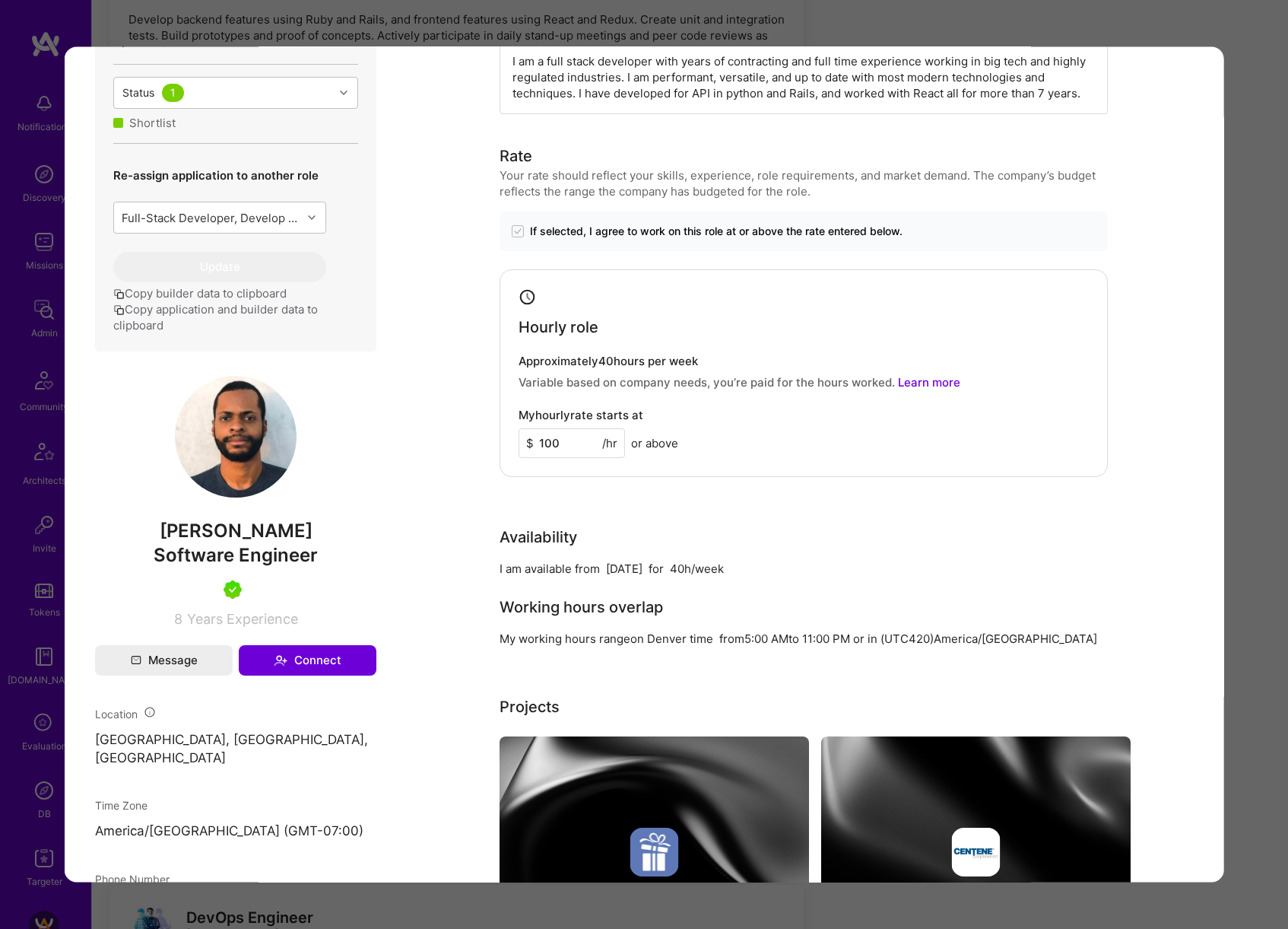
click at [1282, 456] on div "Application 2 of 16 Evaluation scores Expertise level Very good Interpersonal s…" at bounding box center [644, 464] width 1288 height 929
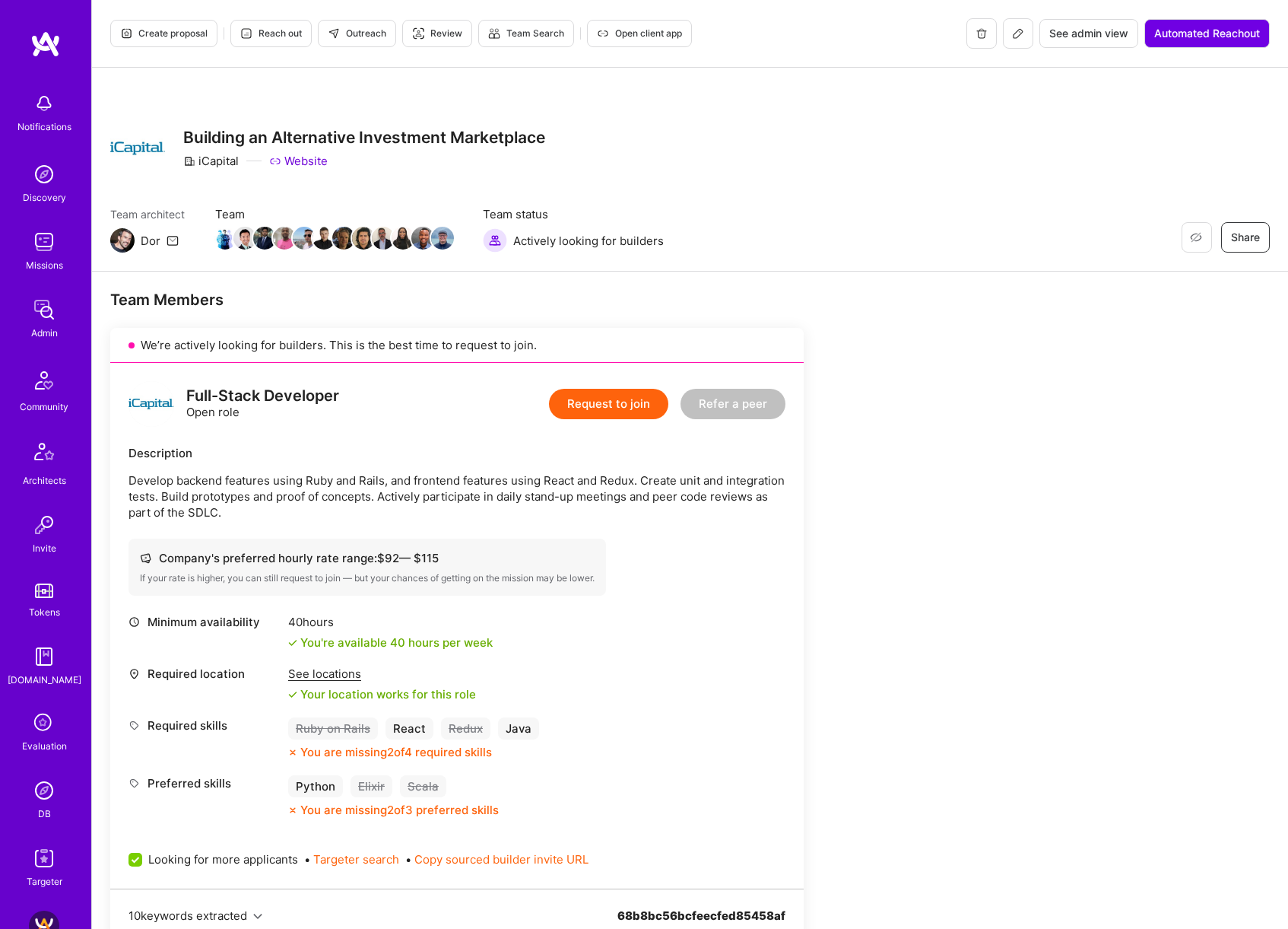
click at [174, 41] on button "Create proposal" at bounding box center [163, 33] width 107 height 27
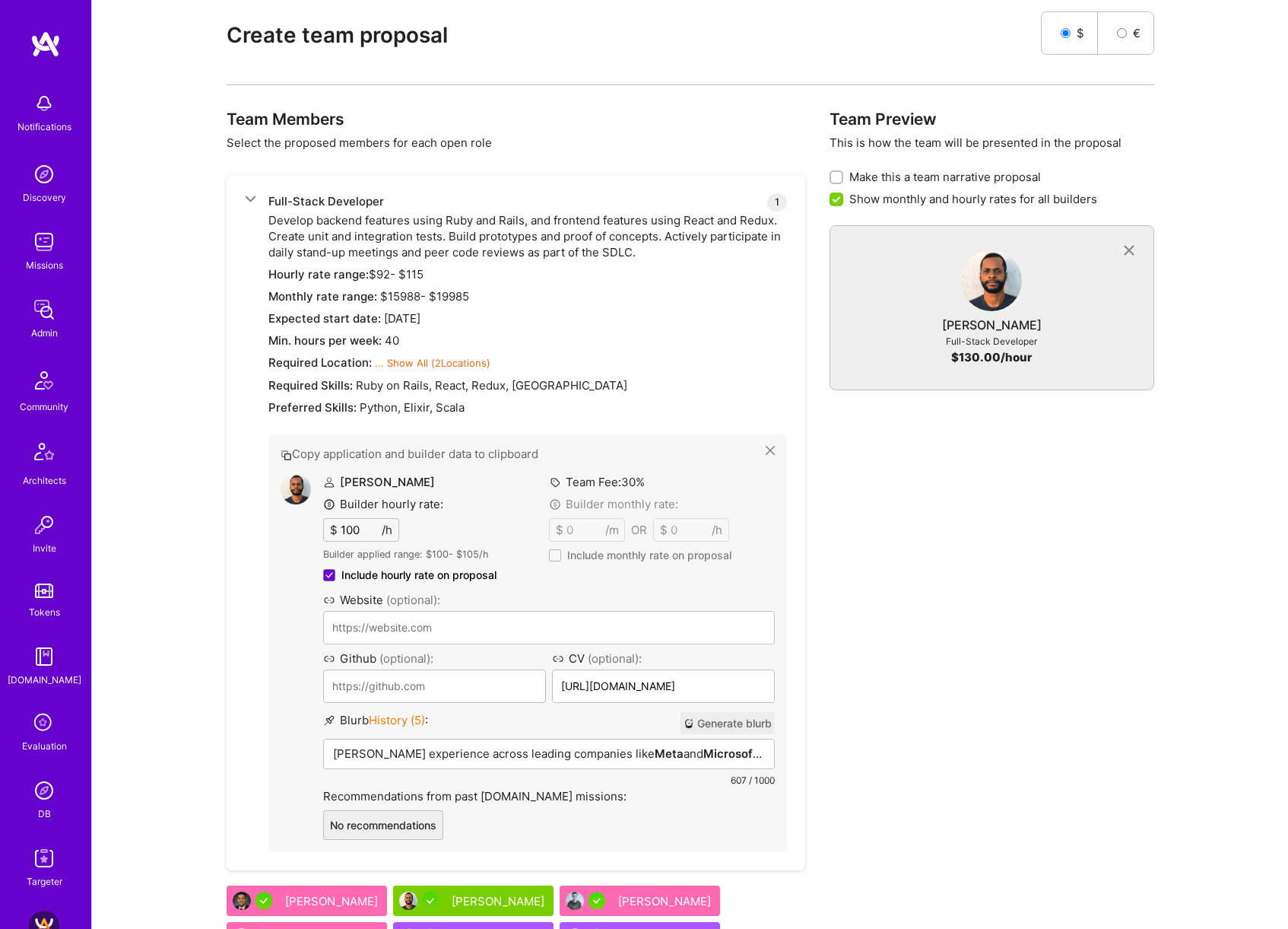
scroll to position [3223, 0]
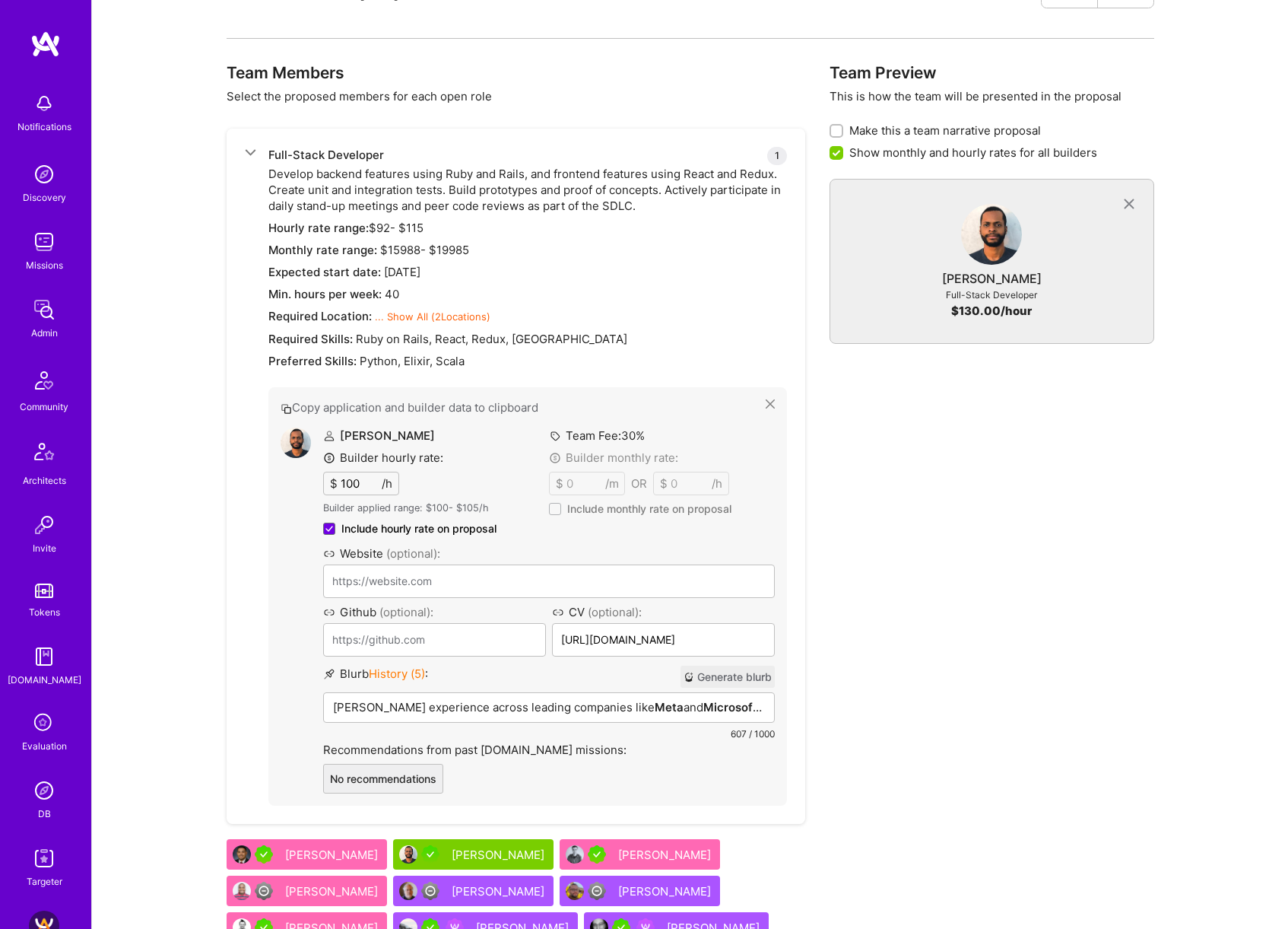
click at [350, 483] on input "100" at bounding box center [359, 483] width 44 height 22
type input "105"
click at [413, 669] on span "History ( 5 )" at bounding box center [397, 673] width 56 height 14
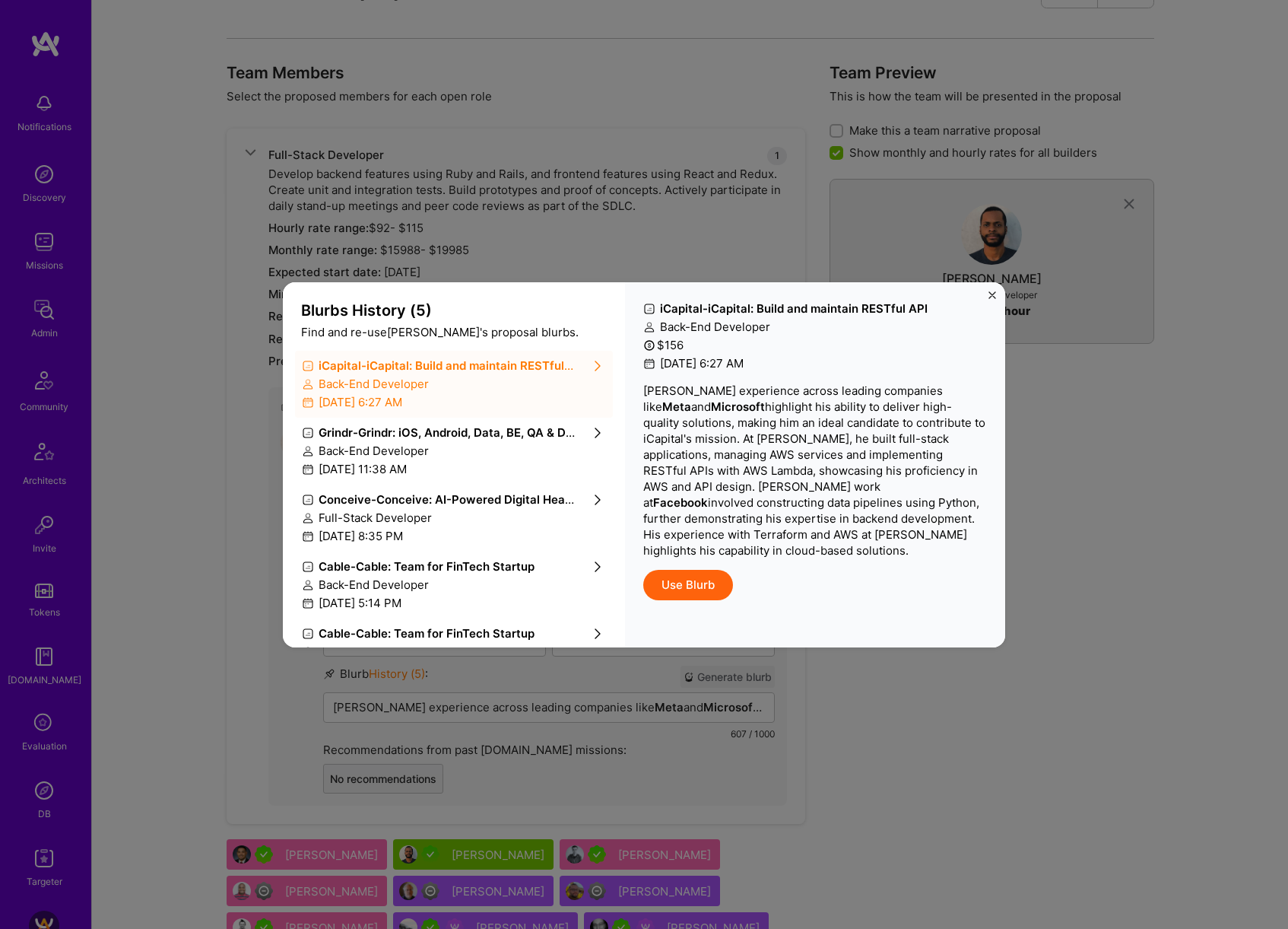
click at [1067, 493] on div "Blurbs History ( 5 ) Find and re-use [PERSON_NAME] 's proposal blurbs. iCapital…" at bounding box center [644, 464] width 1288 height 929
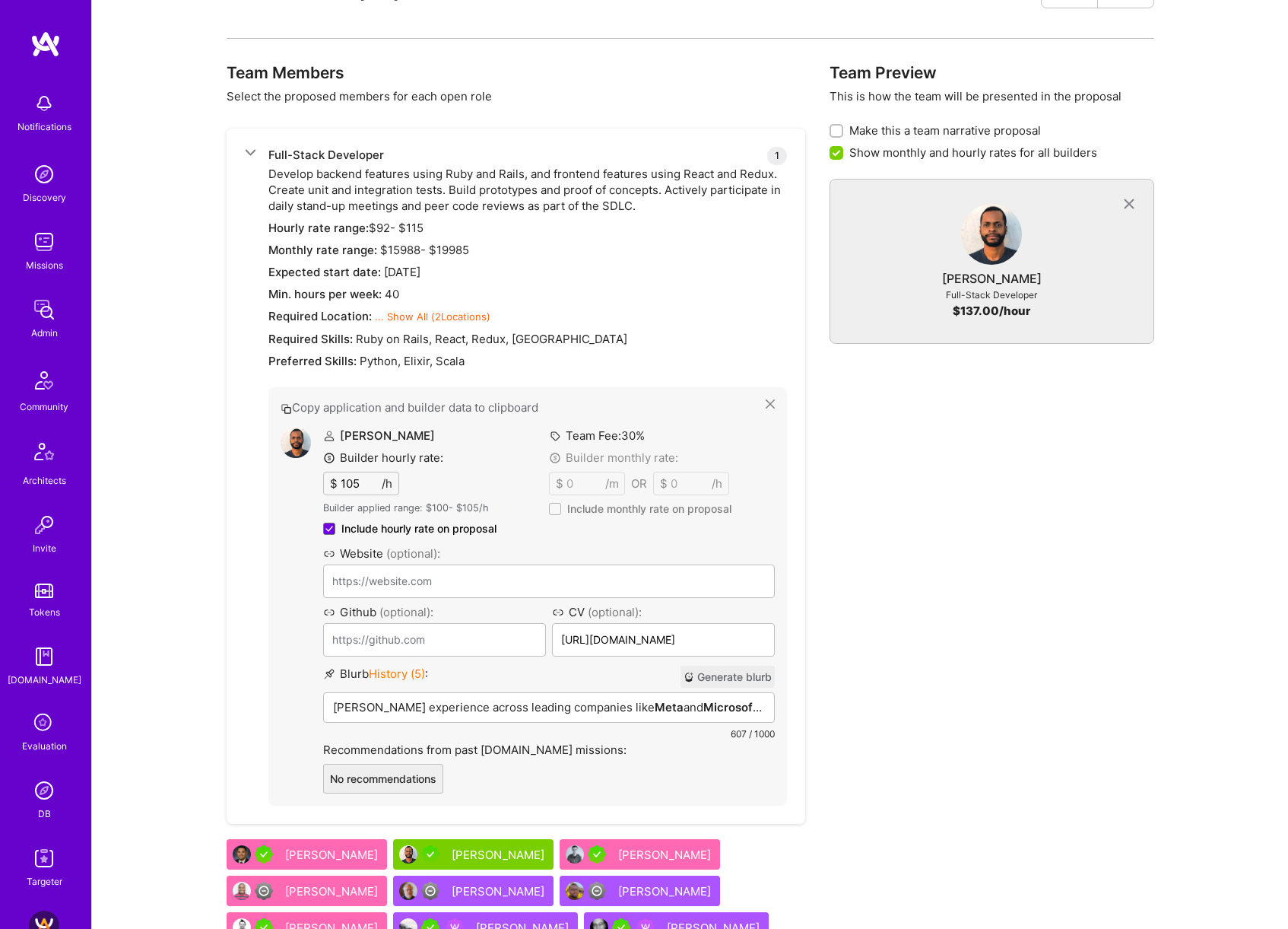
click at [294, 438] on img at bounding box center [296, 443] width 31 height 31
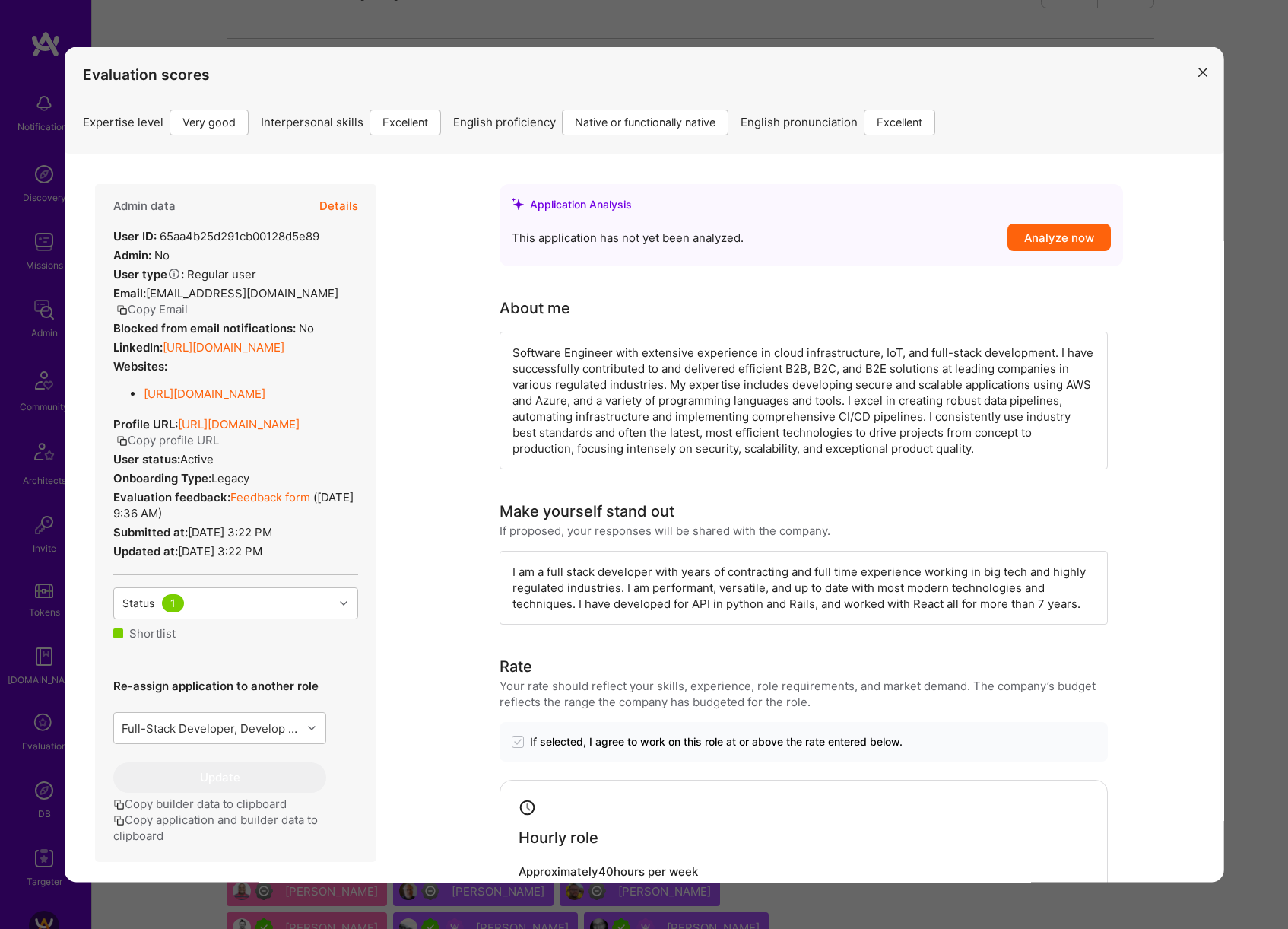
click at [295, 430] on link "[URL][DOMAIN_NAME]" at bounding box center [238, 423] width 122 height 14
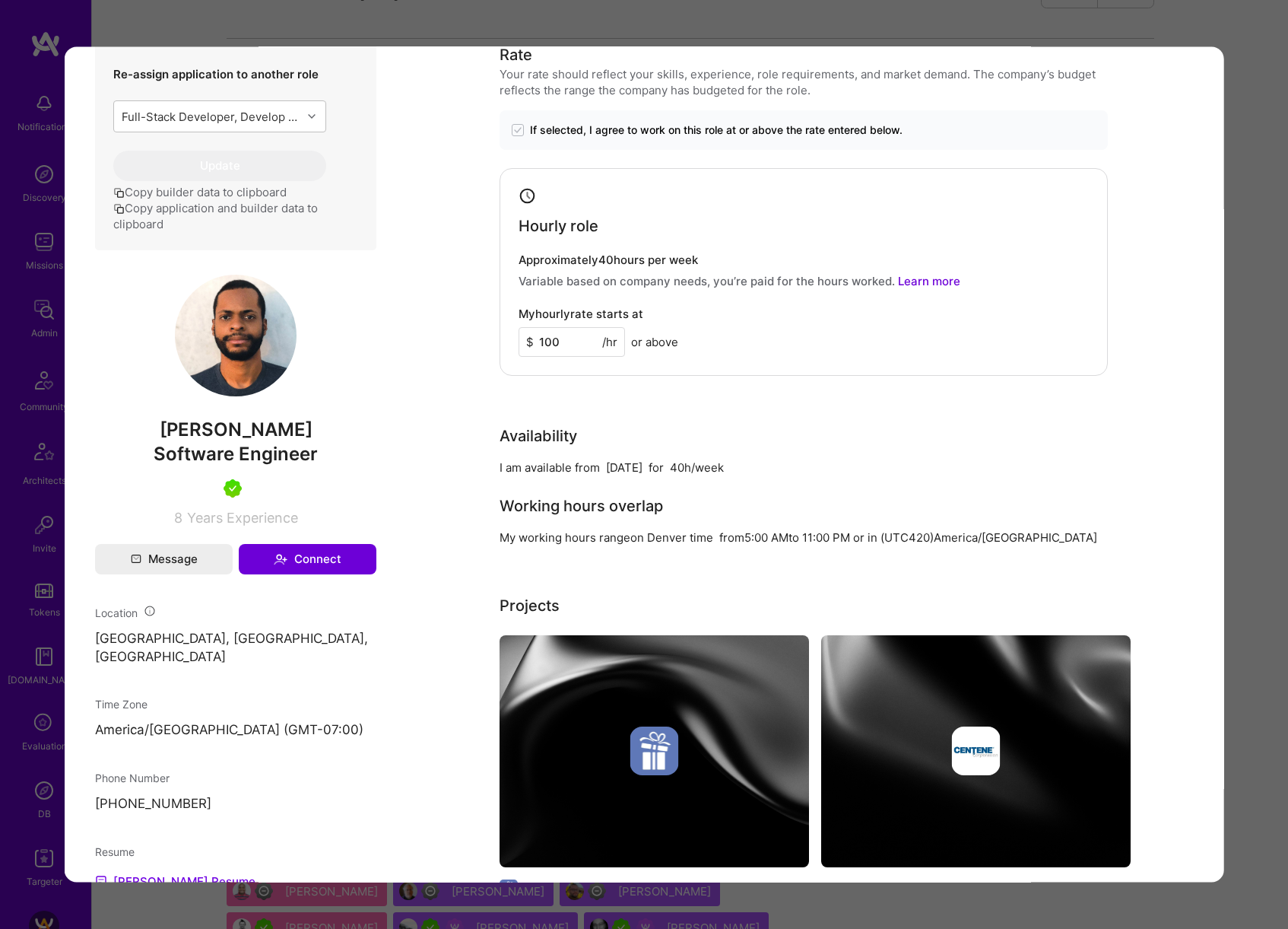
scroll to position [664, 0]
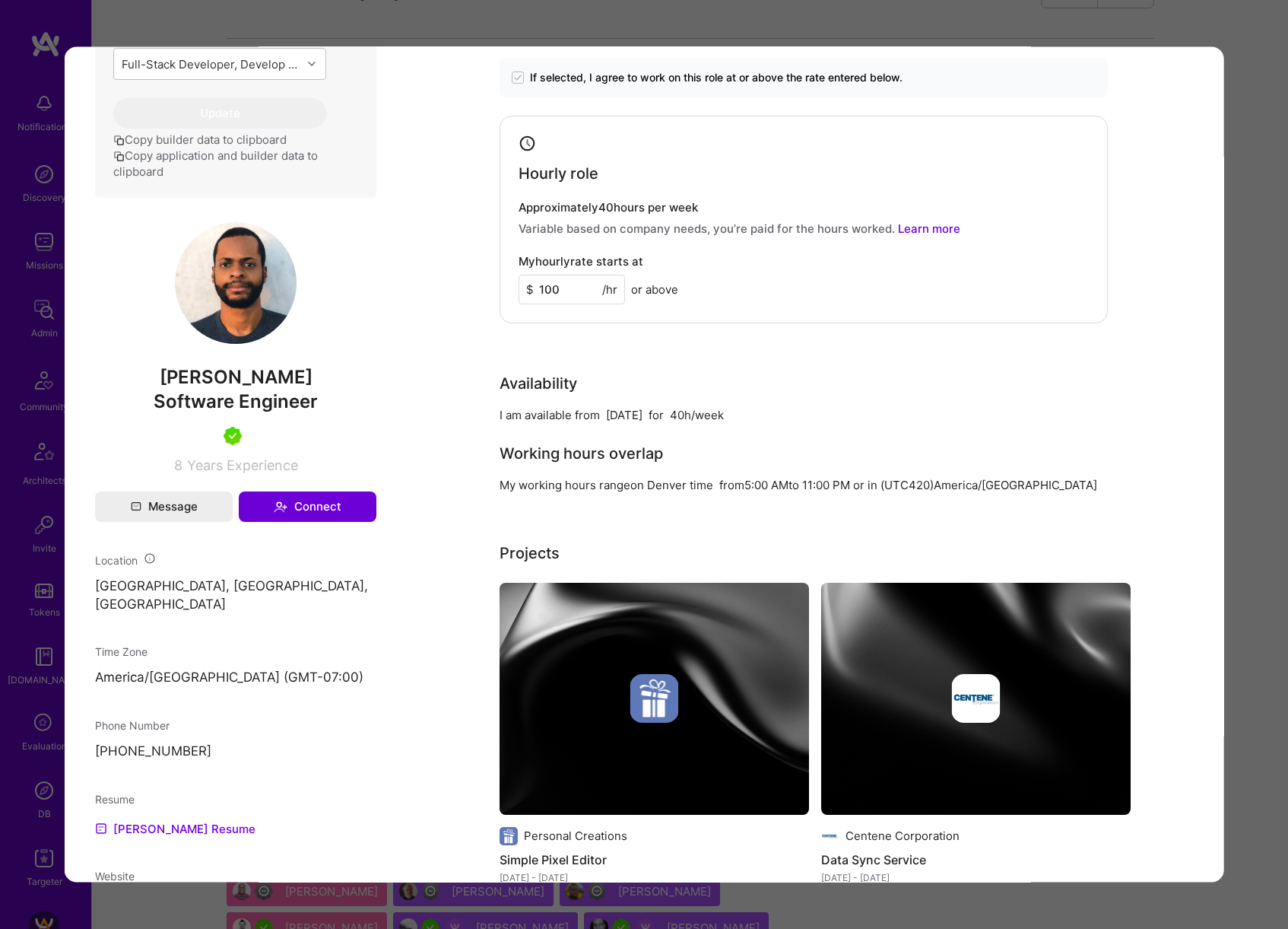
click at [1273, 388] on div "Evaluation scores Expertise level Very good Interpersonal skills Excellent Engl…" at bounding box center [644, 464] width 1288 height 929
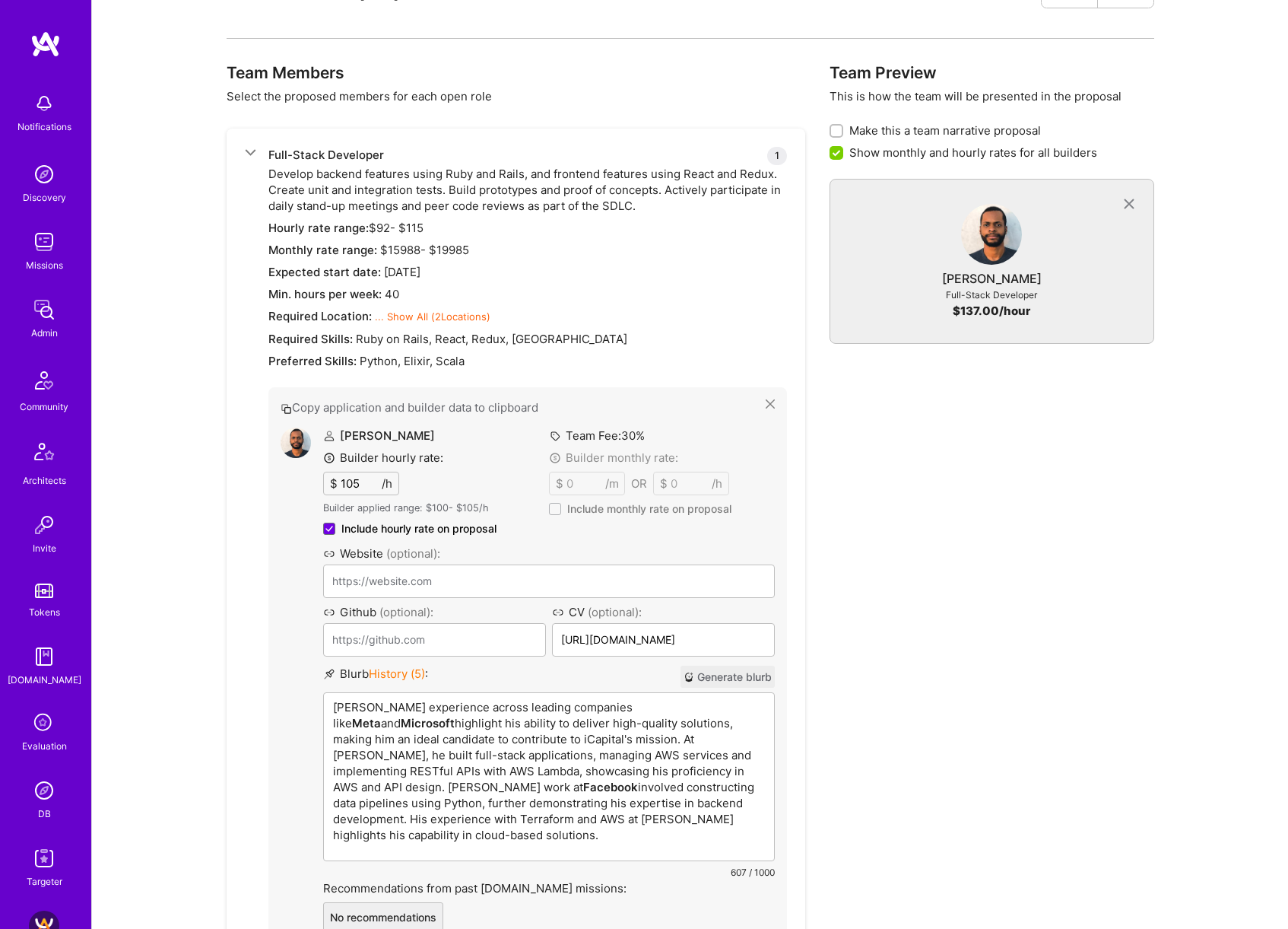
click at [584, 699] on p "[PERSON_NAME] experience across leading companies like Meta and Microsoft highl…" at bounding box center [549, 771] width 432 height 144
click at [647, 708] on p "[PERSON_NAME] experience across leading companies like Meta and Microsoft highl…" at bounding box center [549, 771] width 432 height 144
